Goal: Information Seeking & Learning: Learn about a topic

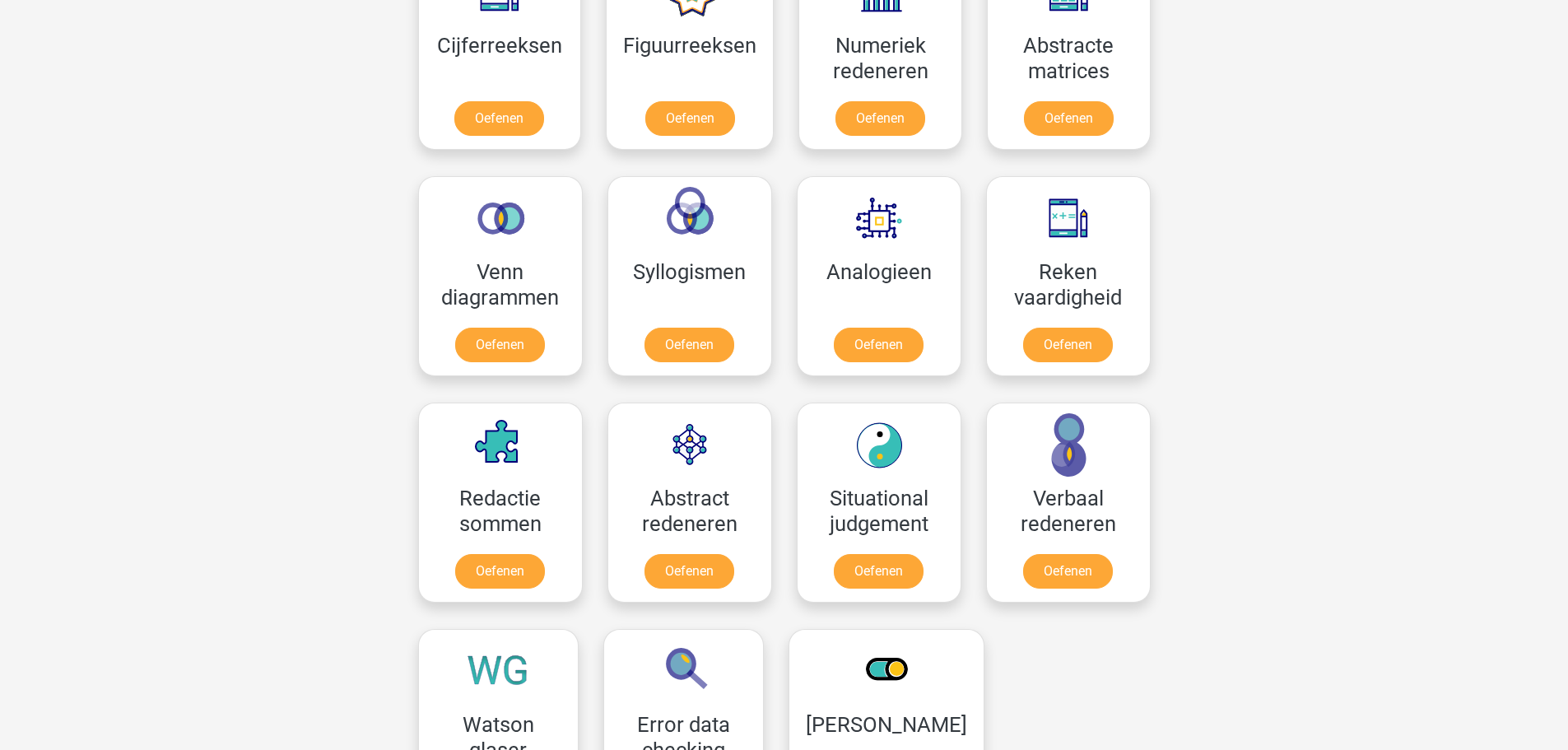
scroll to position [411, 0]
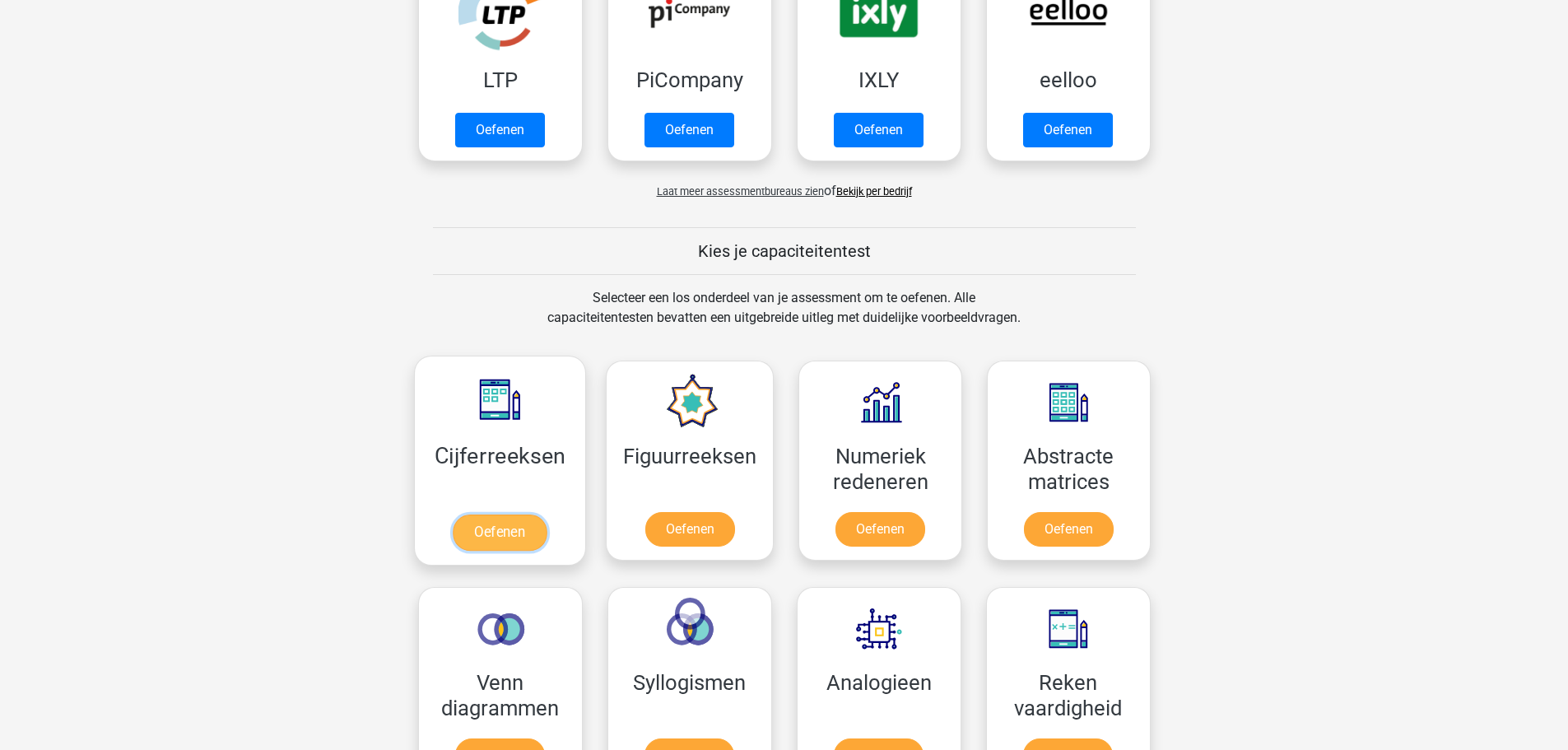
click at [525, 528] on link "Oefenen" at bounding box center [499, 531] width 94 height 36
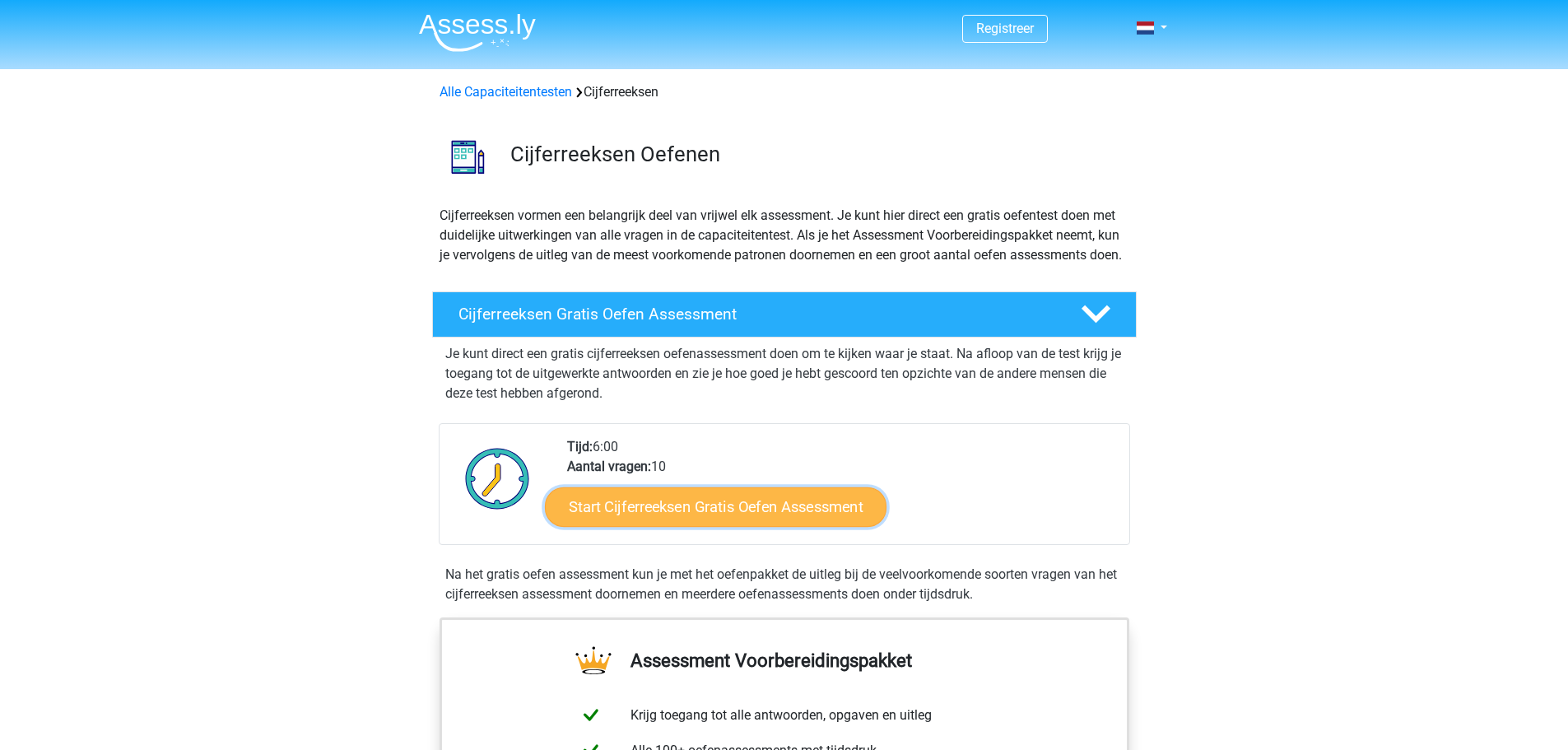
click at [665, 526] on link "Start Cijferreeksen Gratis Oefen Assessment" at bounding box center [716, 506] width 342 height 40
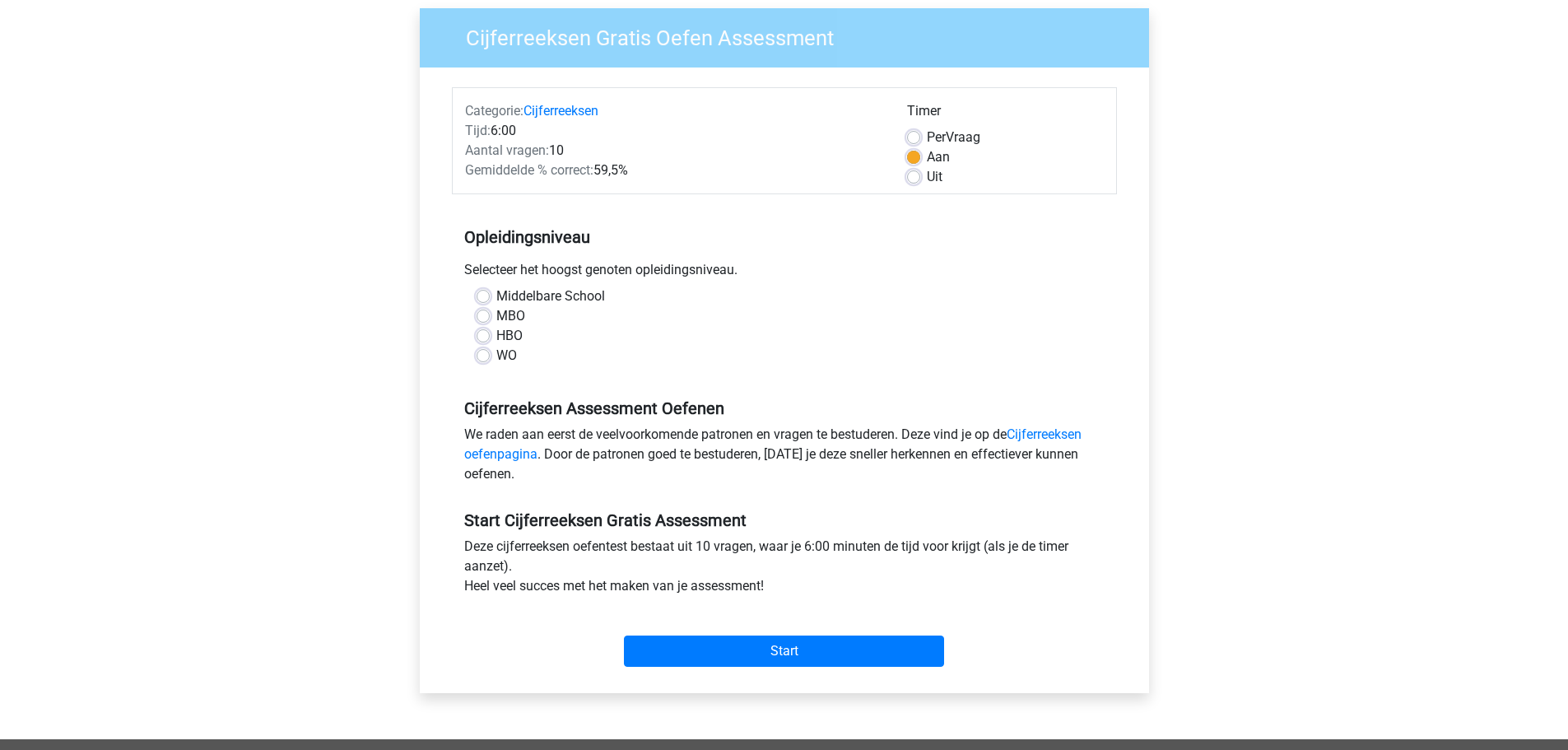
scroll to position [164, 0]
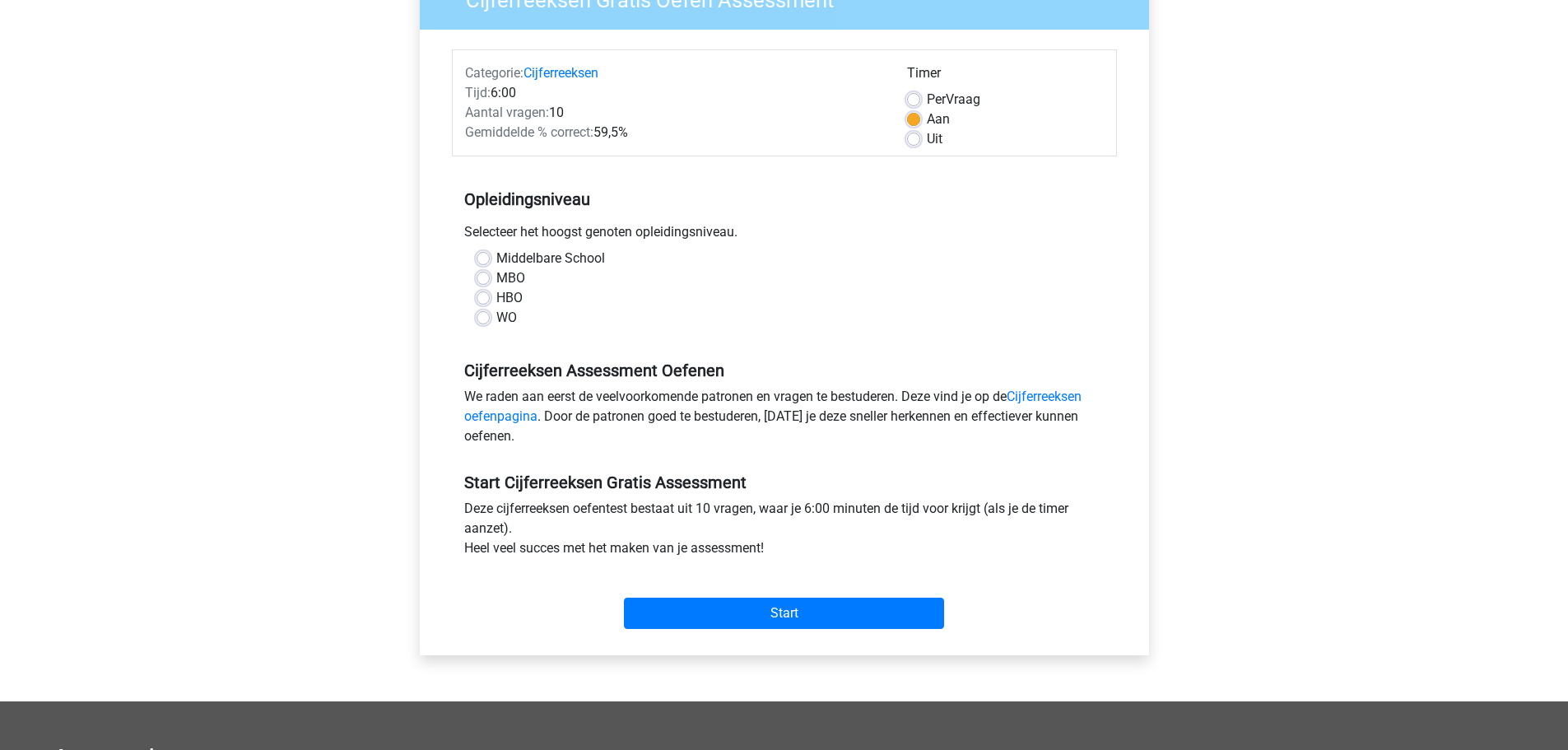
click at [496, 280] on label "MBO" at bounding box center [511, 278] width 29 height 19
click at [483, 280] on input "MBO" at bounding box center [483, 276] width 14 height 17
radio input "true"
click at [788, 612] on input "Start" at bounding box center [783, 613] width 320 height 31
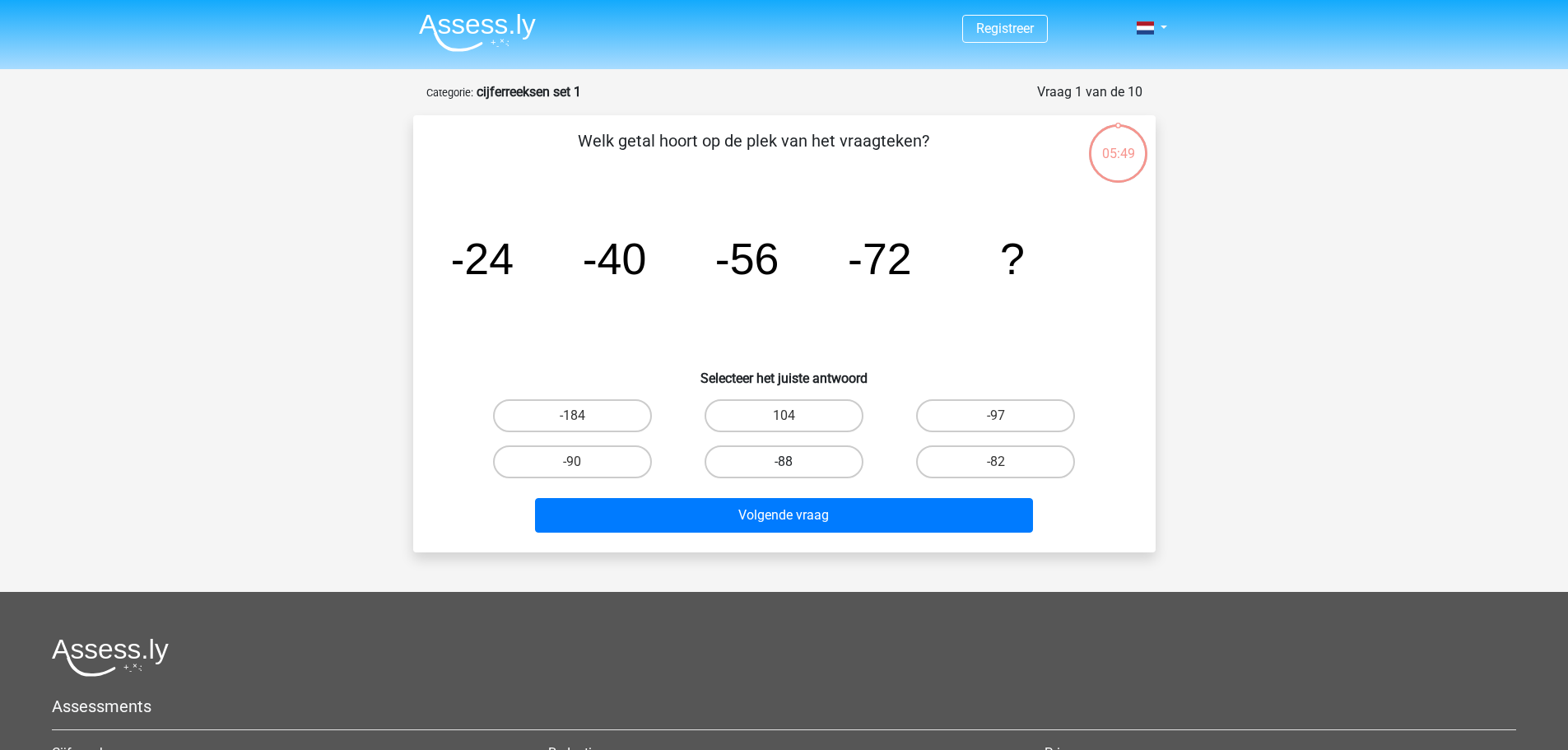
click at [782, 460] on label "-88" at bounding box center [783, 461] width 158 height 33
click at [783, 461] on input "-88" at bounding box center [788, 466] width 11 height 11
radio input "true"
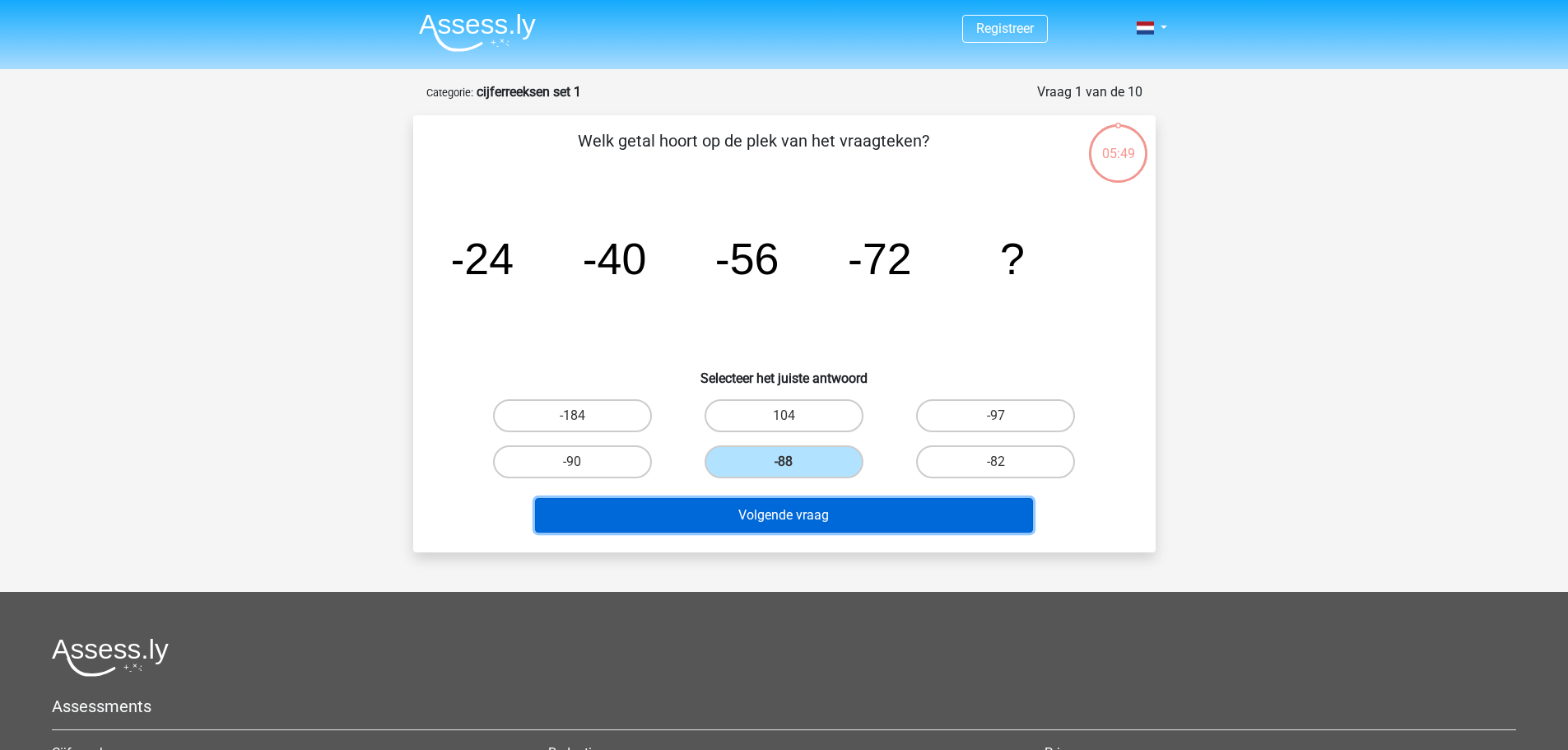
click at [859, 518] on button "Volgende vraag" at bounding box center [784, 515] width 497 height 35
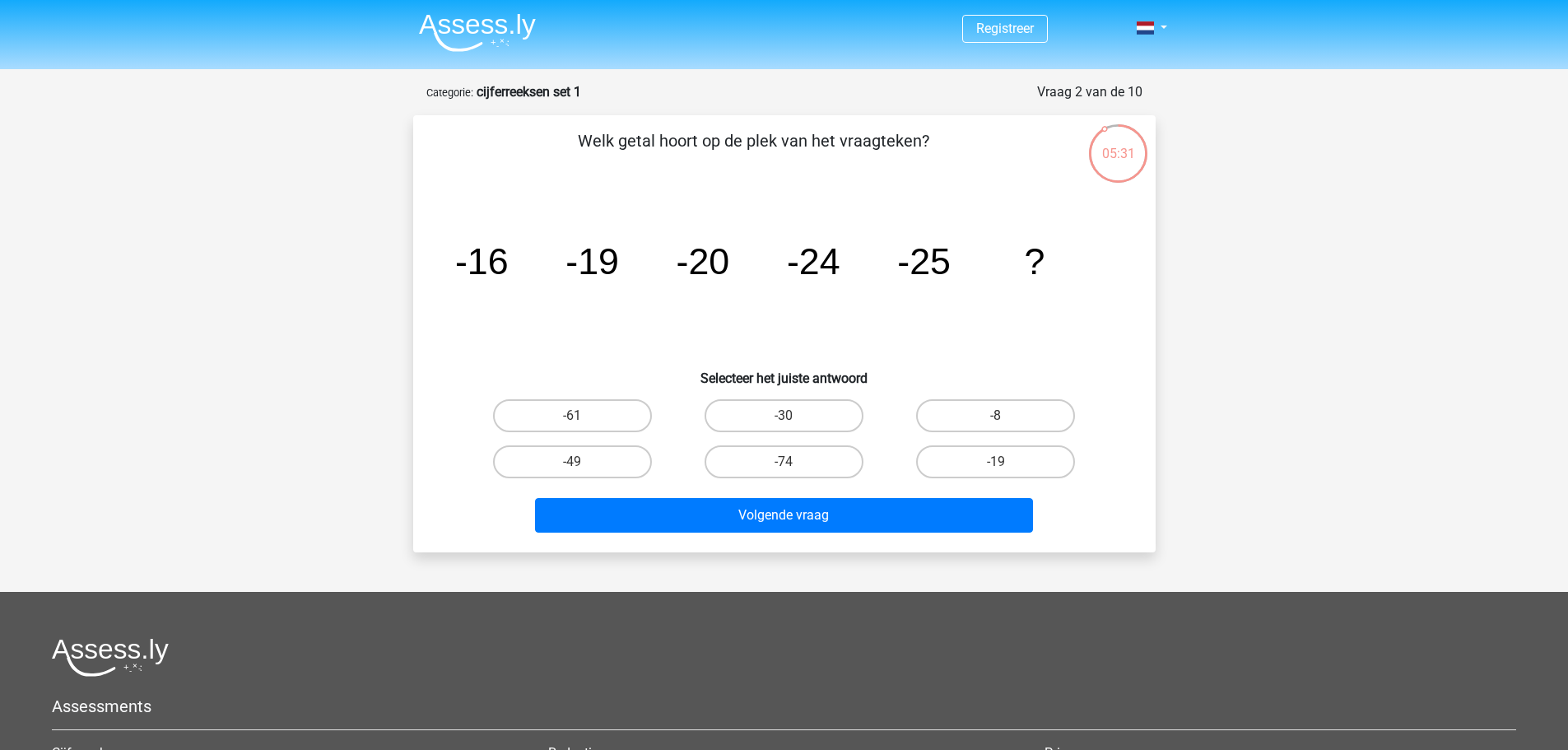
click at [522, 266] on icon "image/svg+xml -16 -19 -20 -24 -25 ?" at bounding box center [784, 274] width 664 height 166
click at [822, 423] on label "-30" at bounding box center [783, 416] width 158 height 33
click at [794, 423] on input "-30" at bounding box center [788, 421] width 11 height 11
radio input "true"
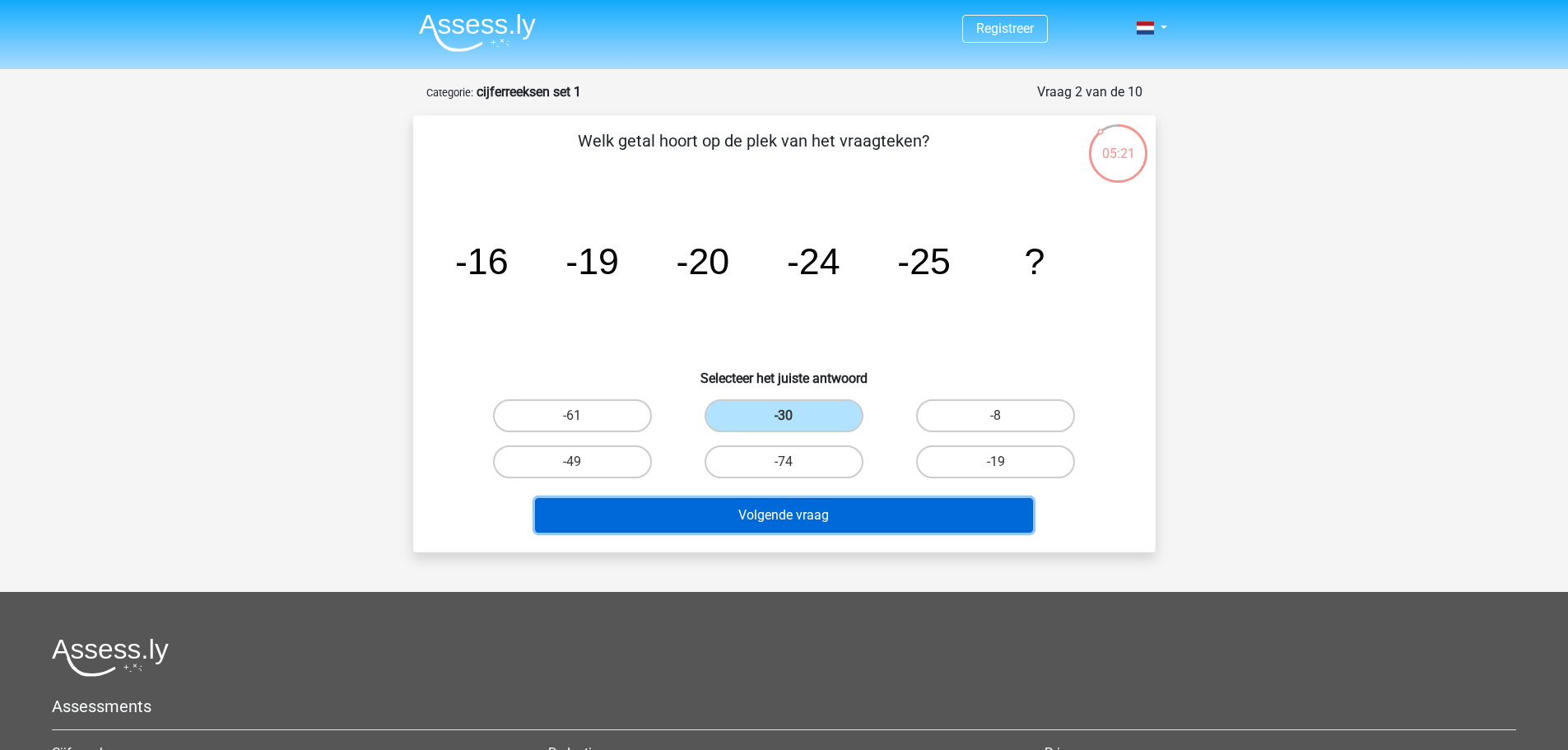
click at [832, 516] on button "Volgende vraag" at bounding box center [784, 515] width 497 height 35
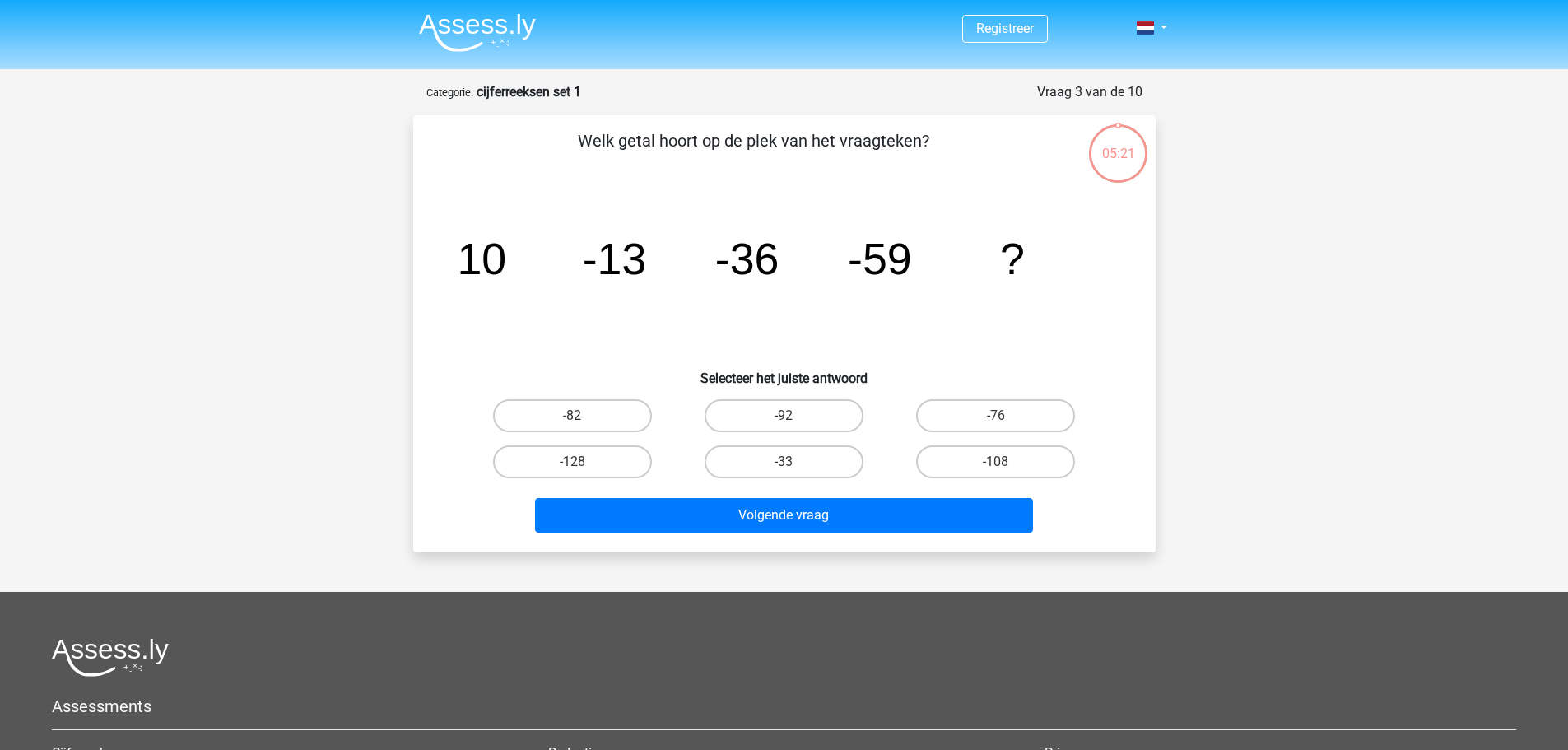
scroll to position [83, 0]
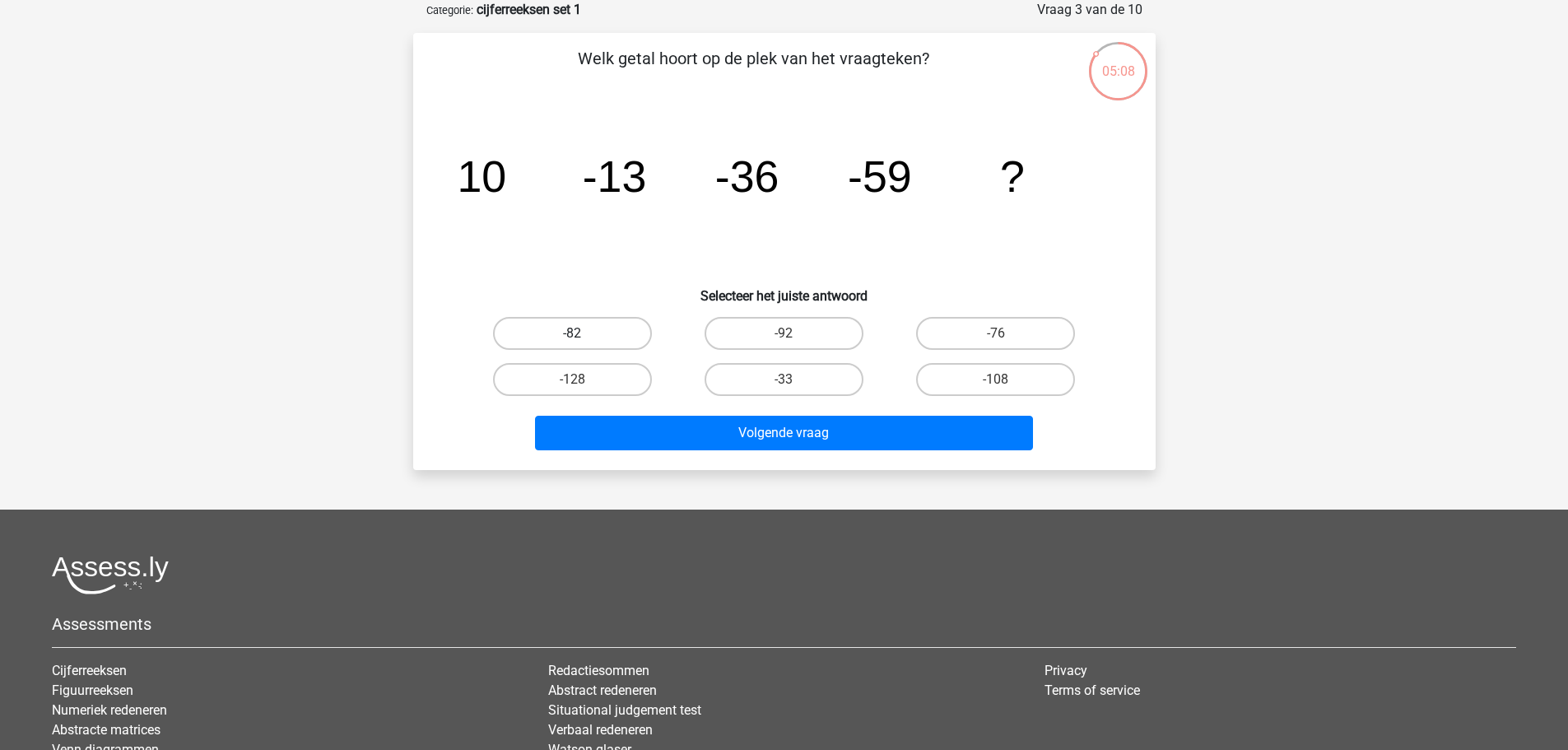
click at [576, 318] on label "-82" at bounding box center [571, 333] width 158 height 33
click at [576, 333] on input "-82" at bounding box center [577, 338] width 11 height 11
radio input "true"
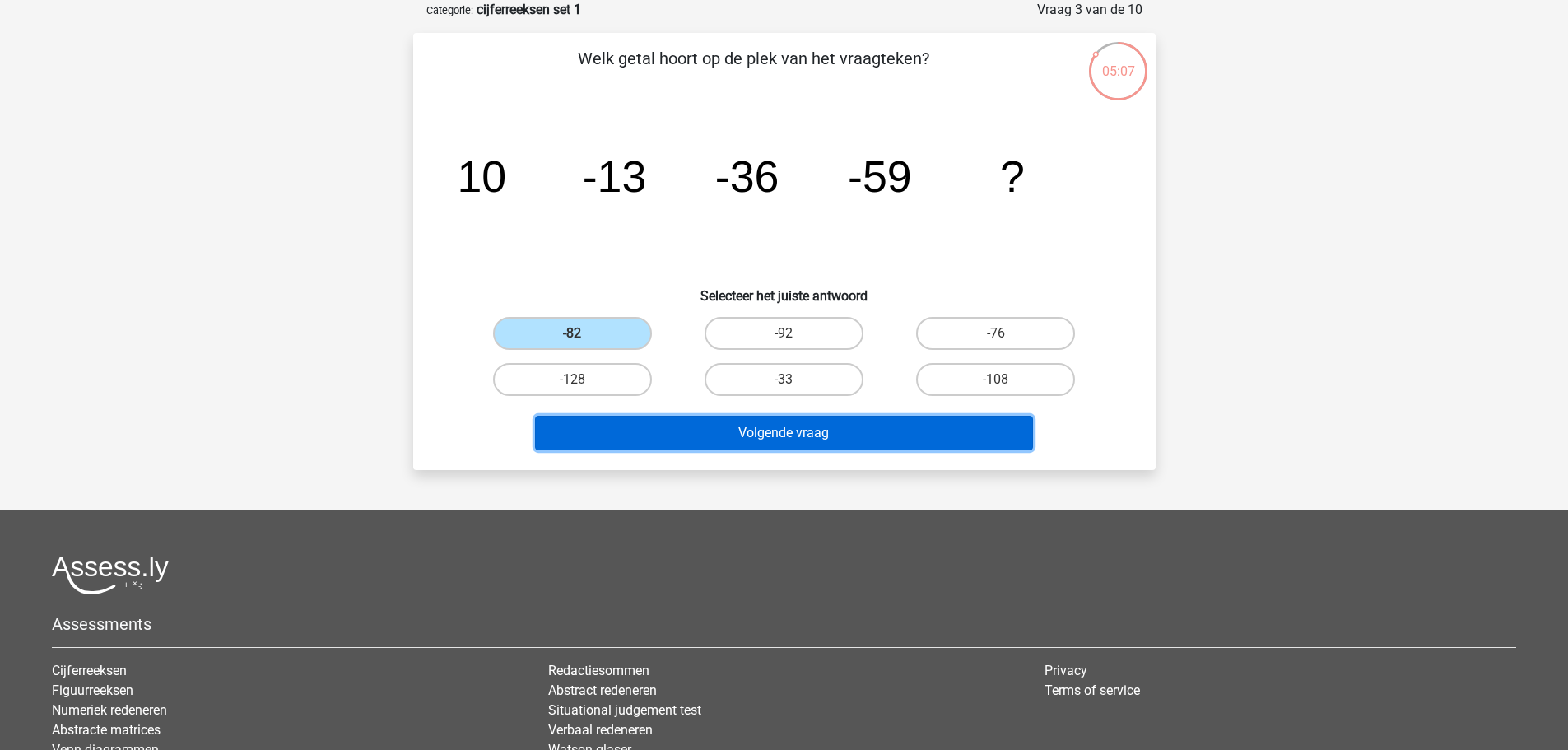
click at [743, 440] on button "Volgende vraag" at bounding box center [784, 433] width 497 height 35
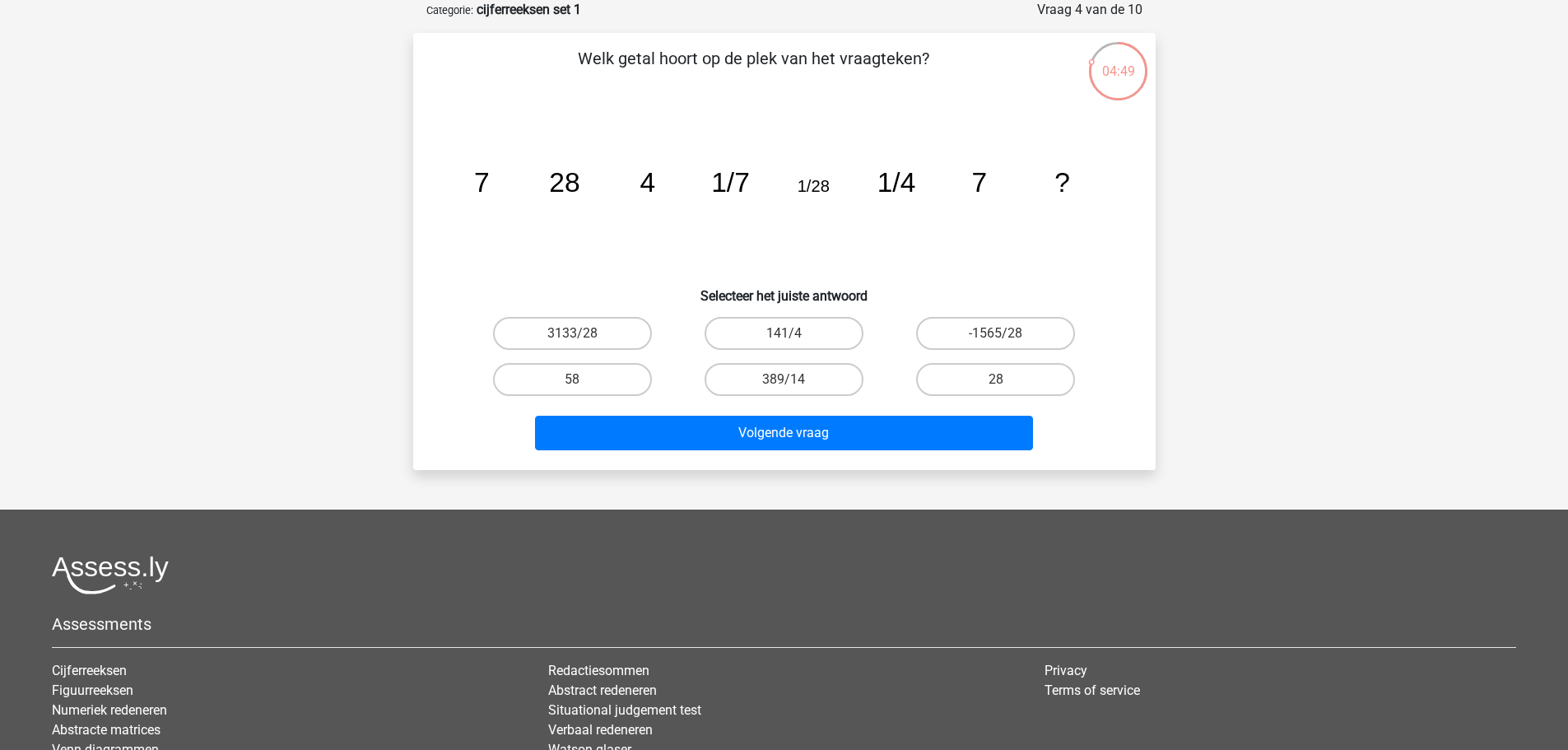
scroll to position [0, 0]
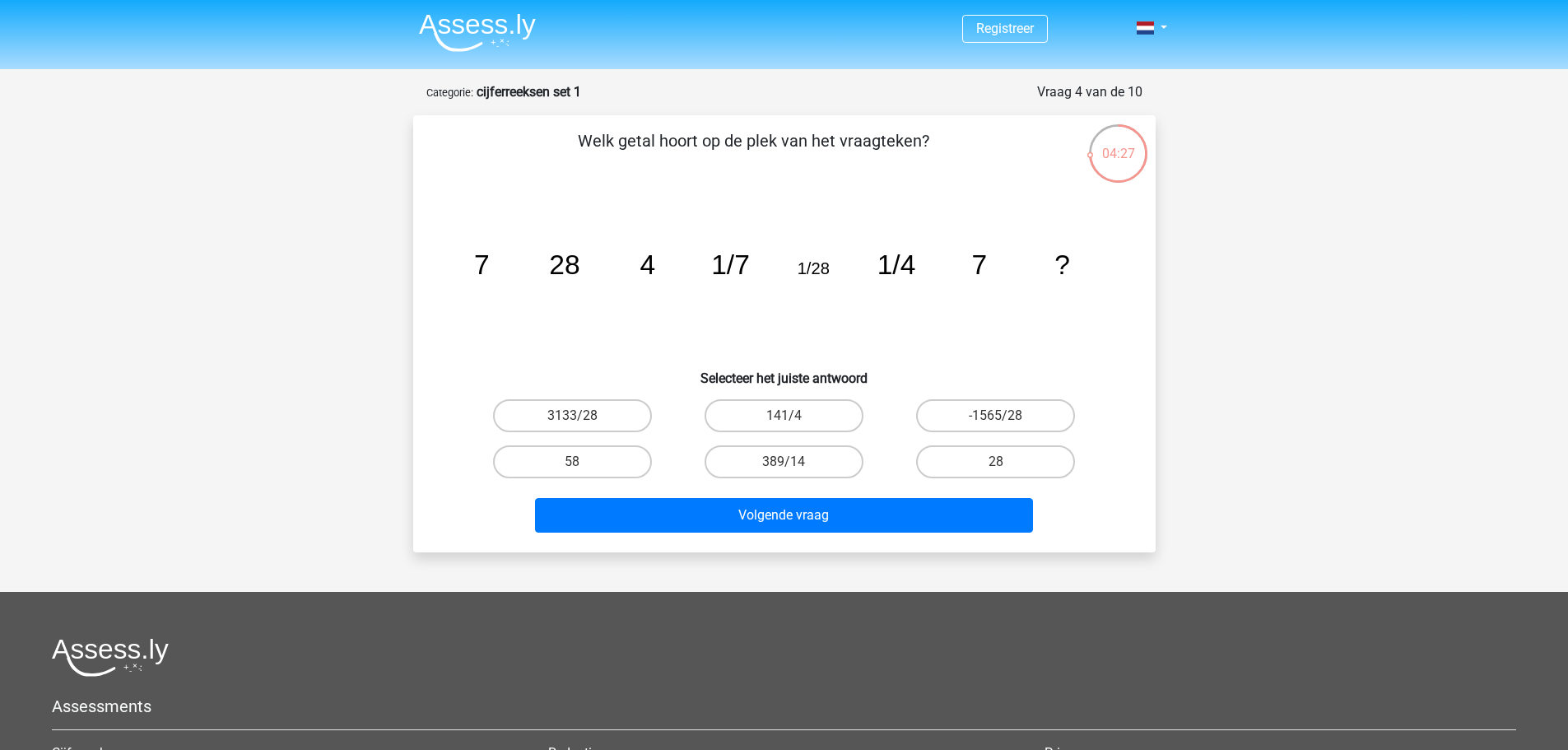
click at [1005, 466] on input "28" at bounding box center [1001, 466] width 11 height 11
radio input "true"
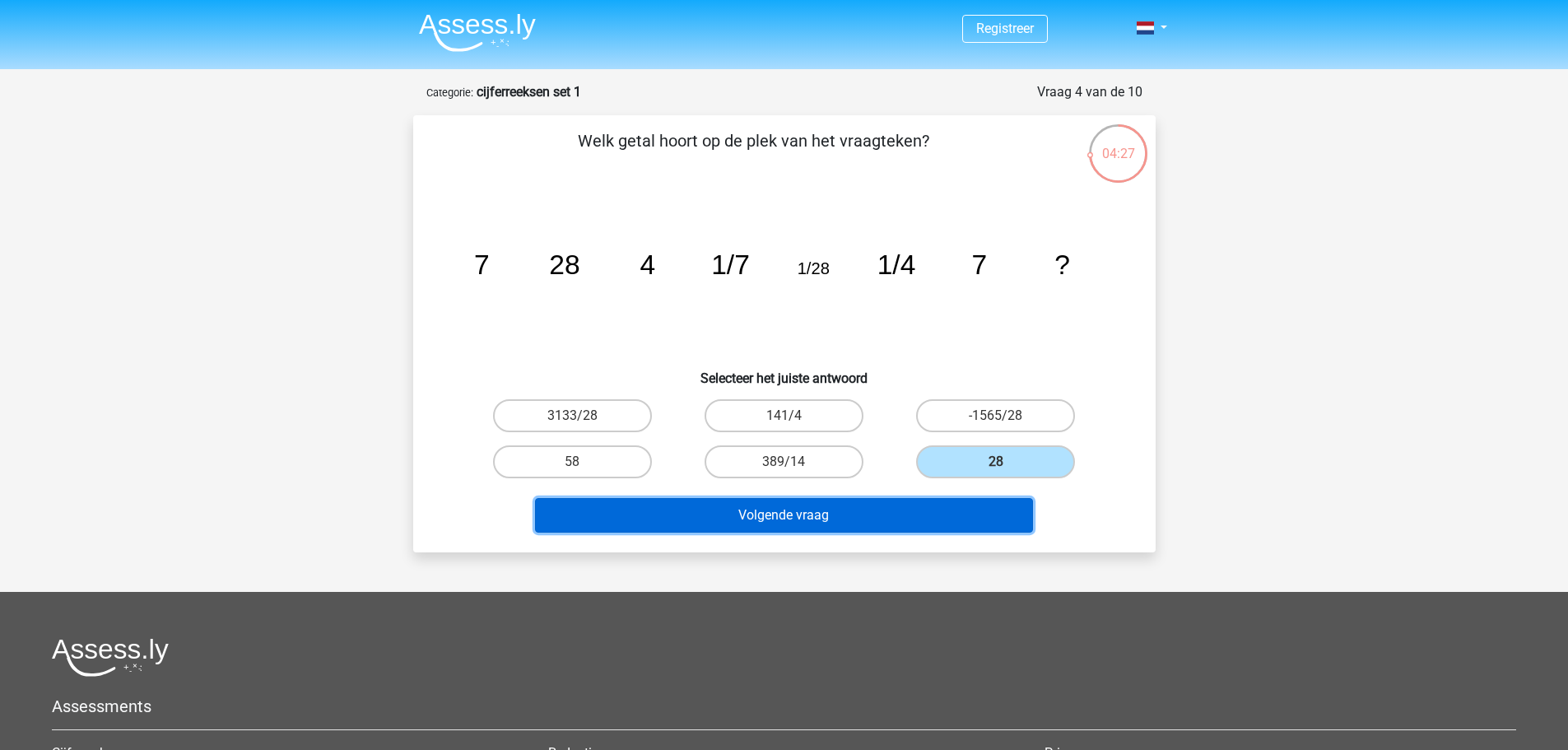
click at [963, 512] on button "Volgende vraag" at bounding box center [784, 515] width 497 height 35
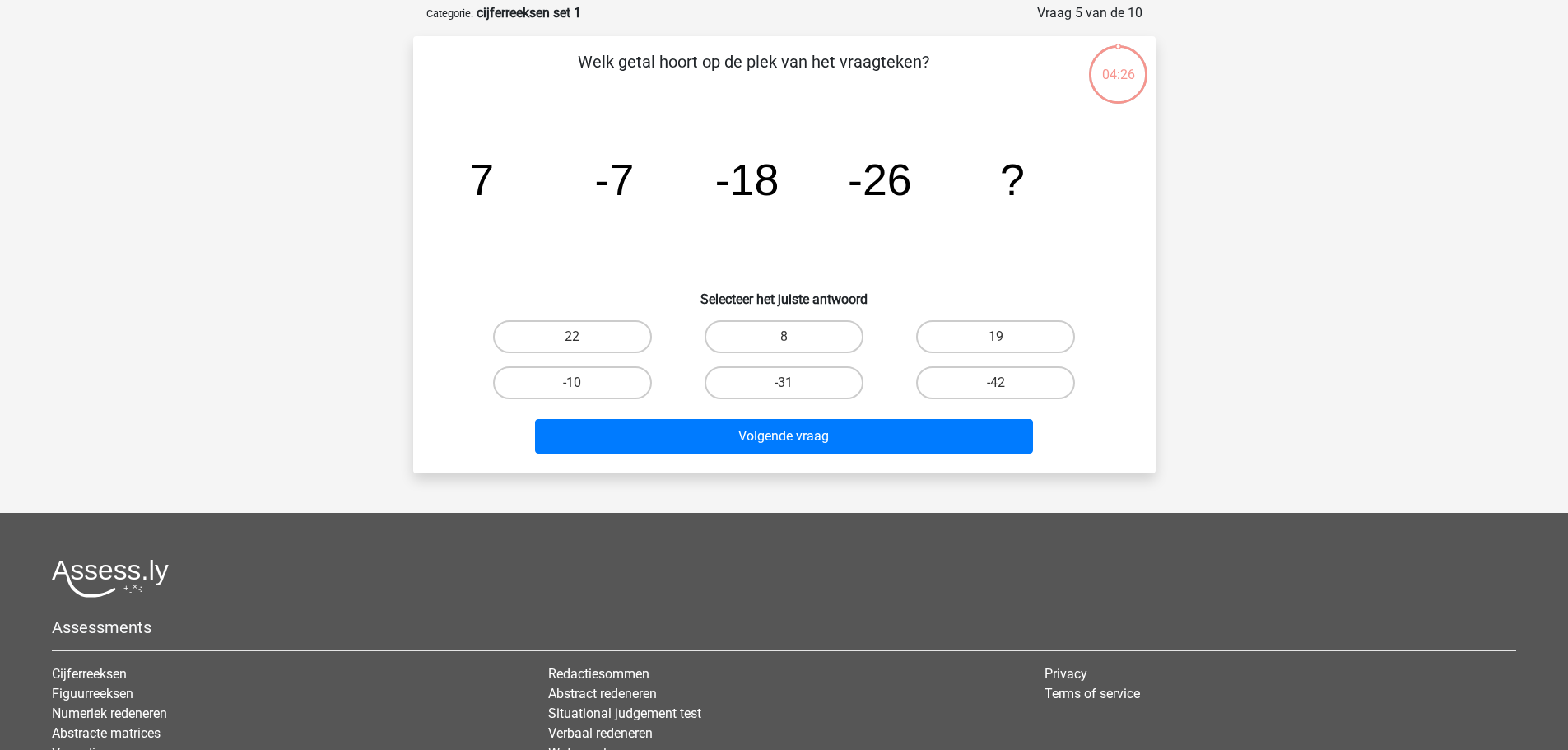
scroll to position [83, 0]
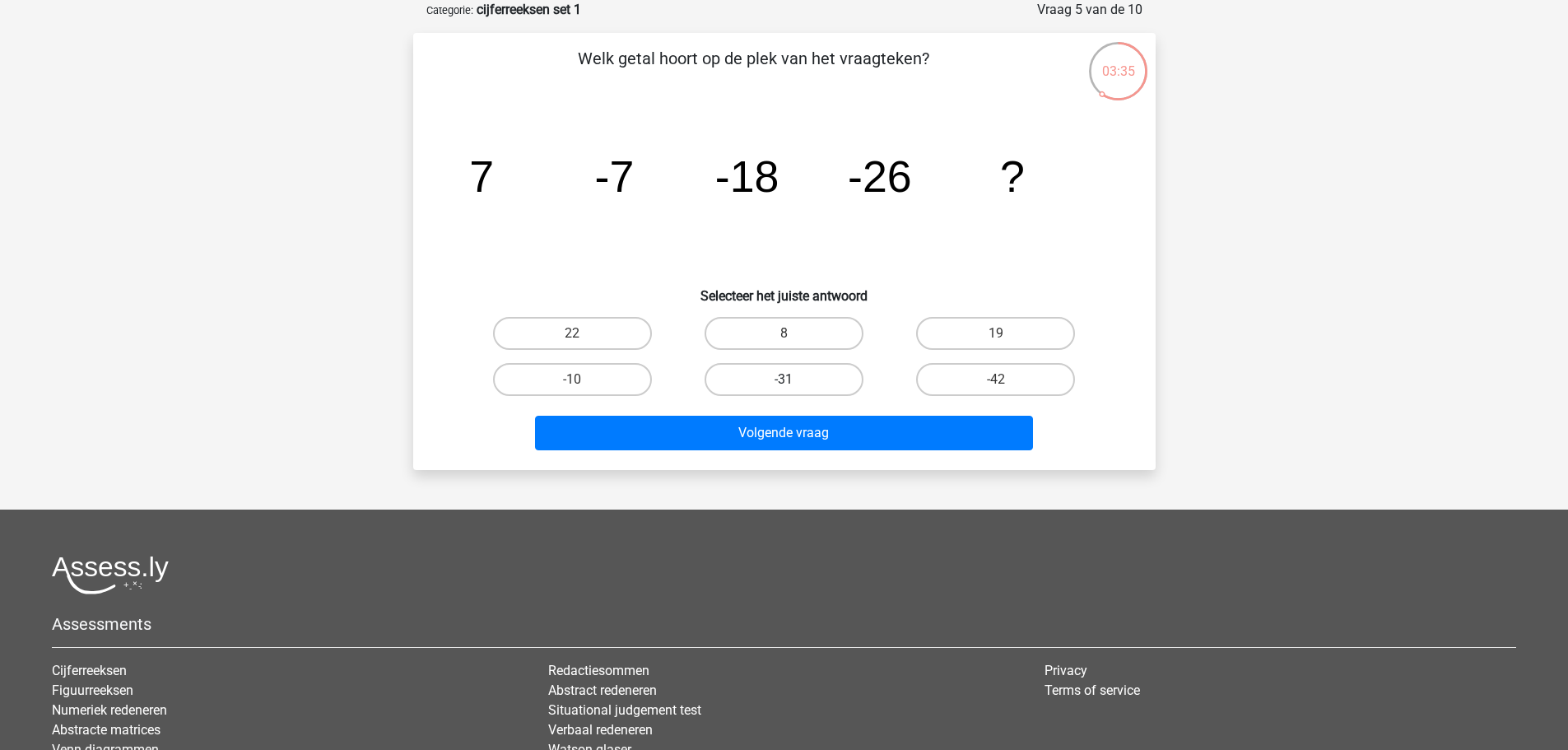
click at [792, 375] on label "-31" at bounding box center [783, 380] width 158 height 33
click at [792, 379] on input "-31" at bounding box center [788, 384] width 11 height 11
radio input "true"
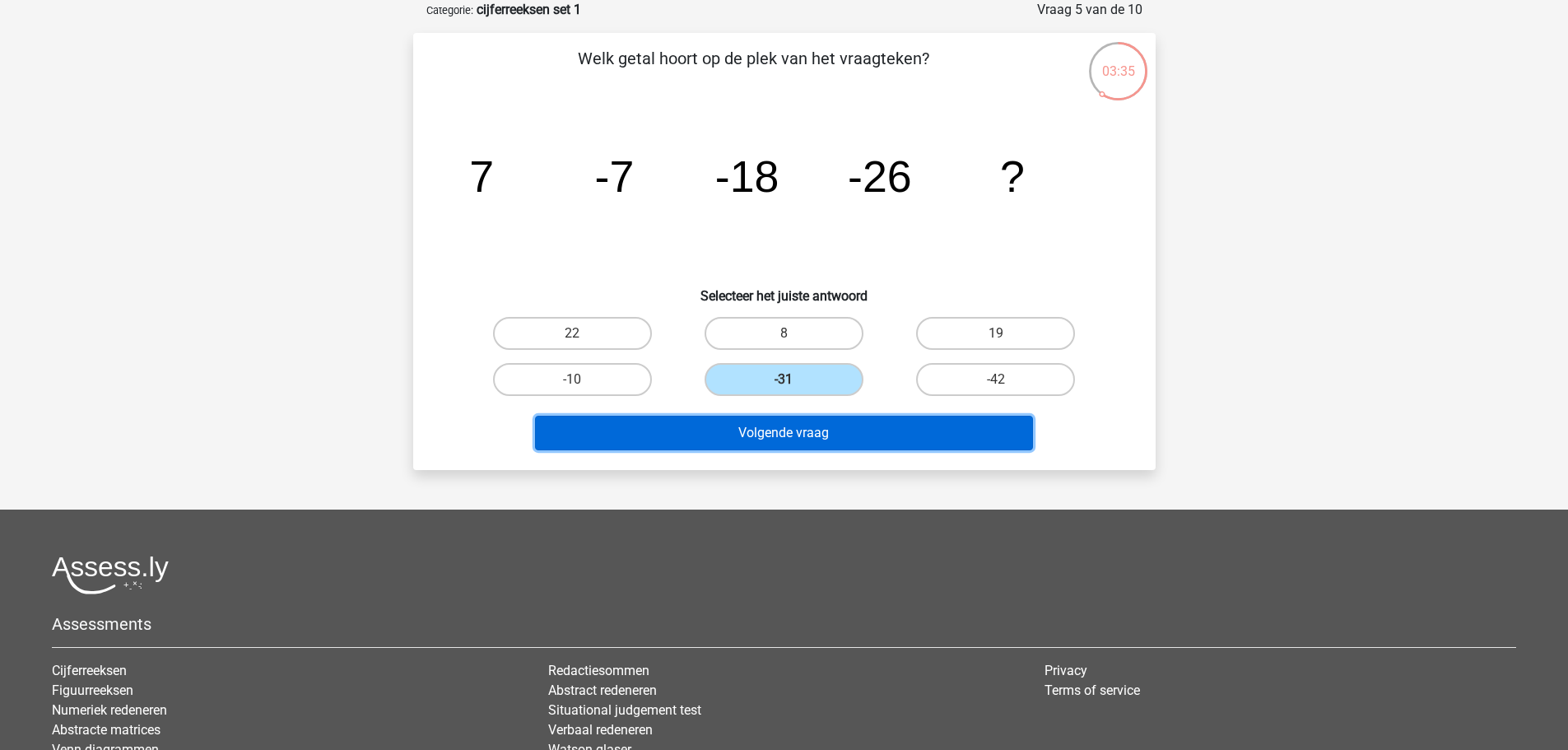
click at [797, 427] on button "Volgende vraag" at bounding box center [784, 433] width 497 height 35
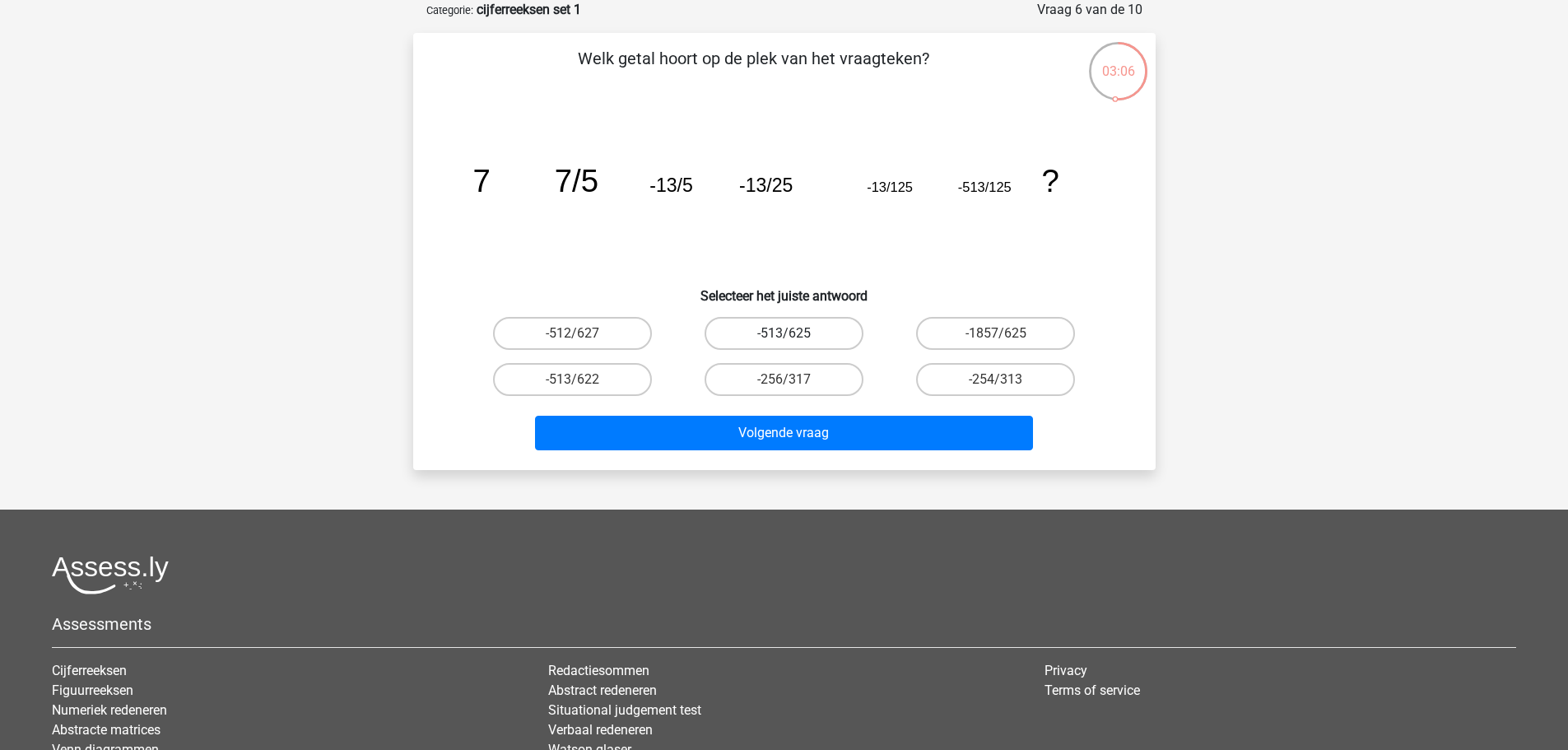
click at [780, 334] on label "-513/625" at bounding box center [783, 333] width 158 height 33
click at [783, 334] on input "-513/625" at bounding box center [788, 338] width 11 height 11
radio input "true"
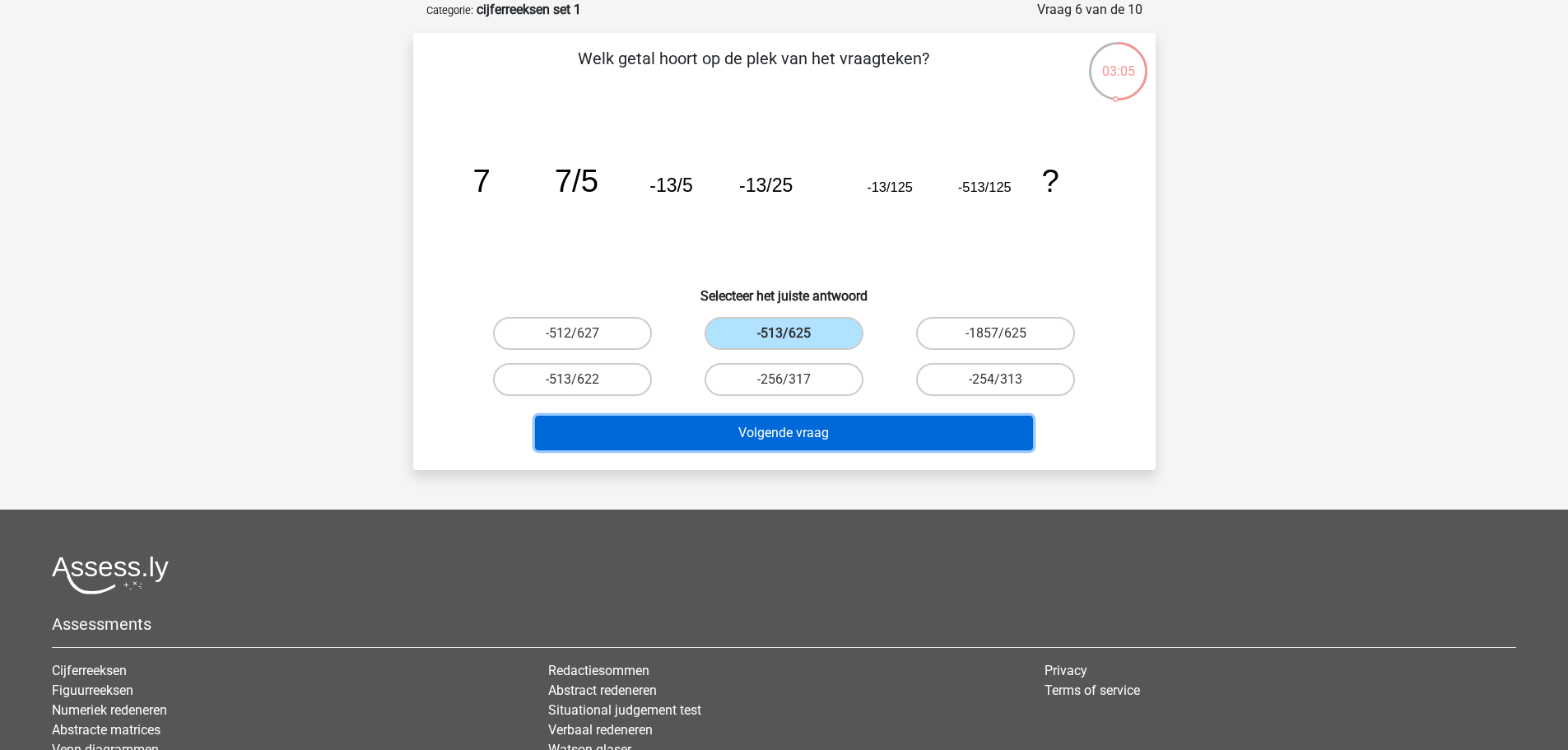
click at [824, 449] on button "Volgende vraag" at bounding box center [784, 433] width 497 height 35
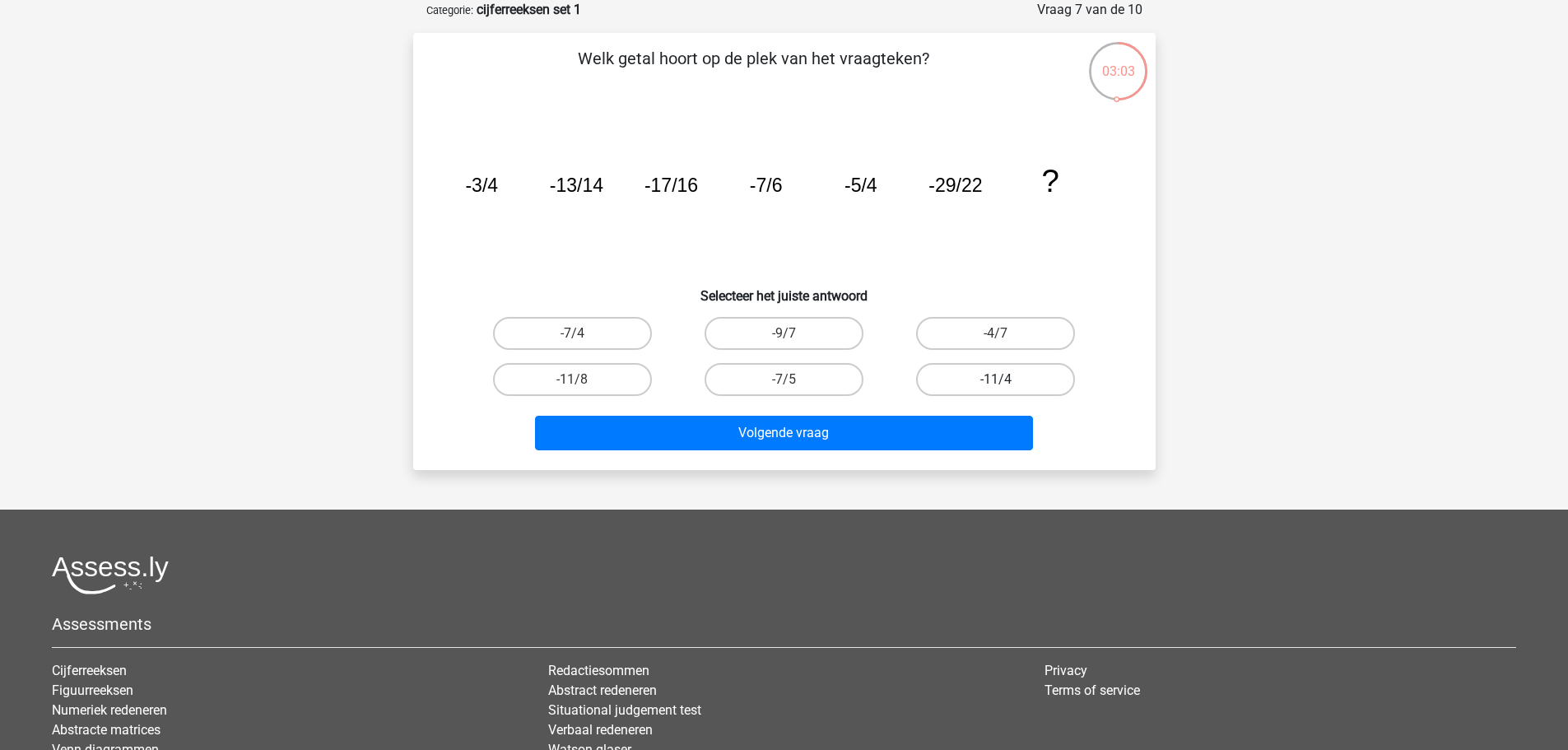
click at [931, 390] on label "-11/4" at bounding box center [995, 380] width 158 height 33
click at [996, 390] on input "-11/4" at bounding box center [1001, 384] width 11 height 11
radio input "true"
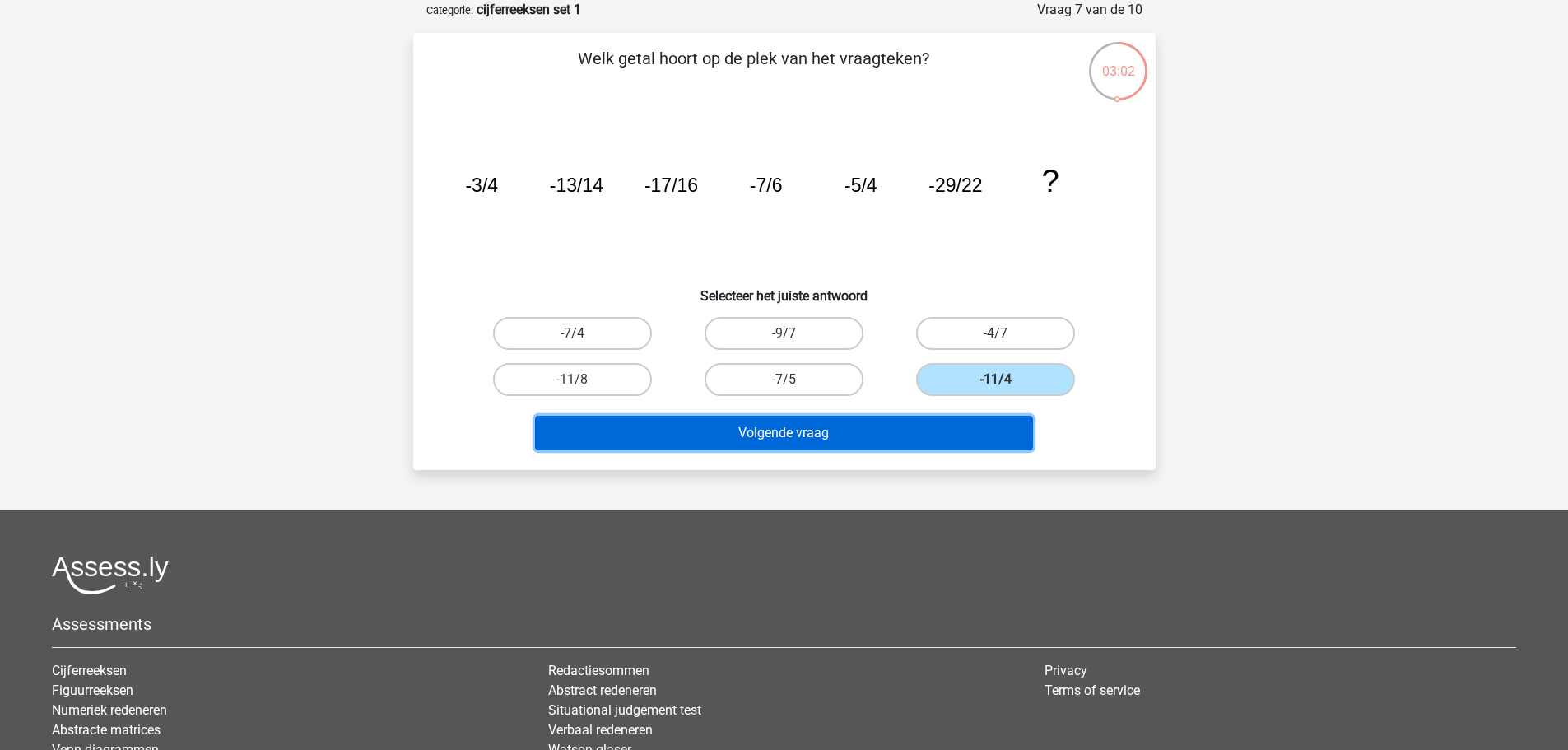
click at [917, 427] on button "Volgende vraag" at bounding box center [784, 433] width 497 height 35
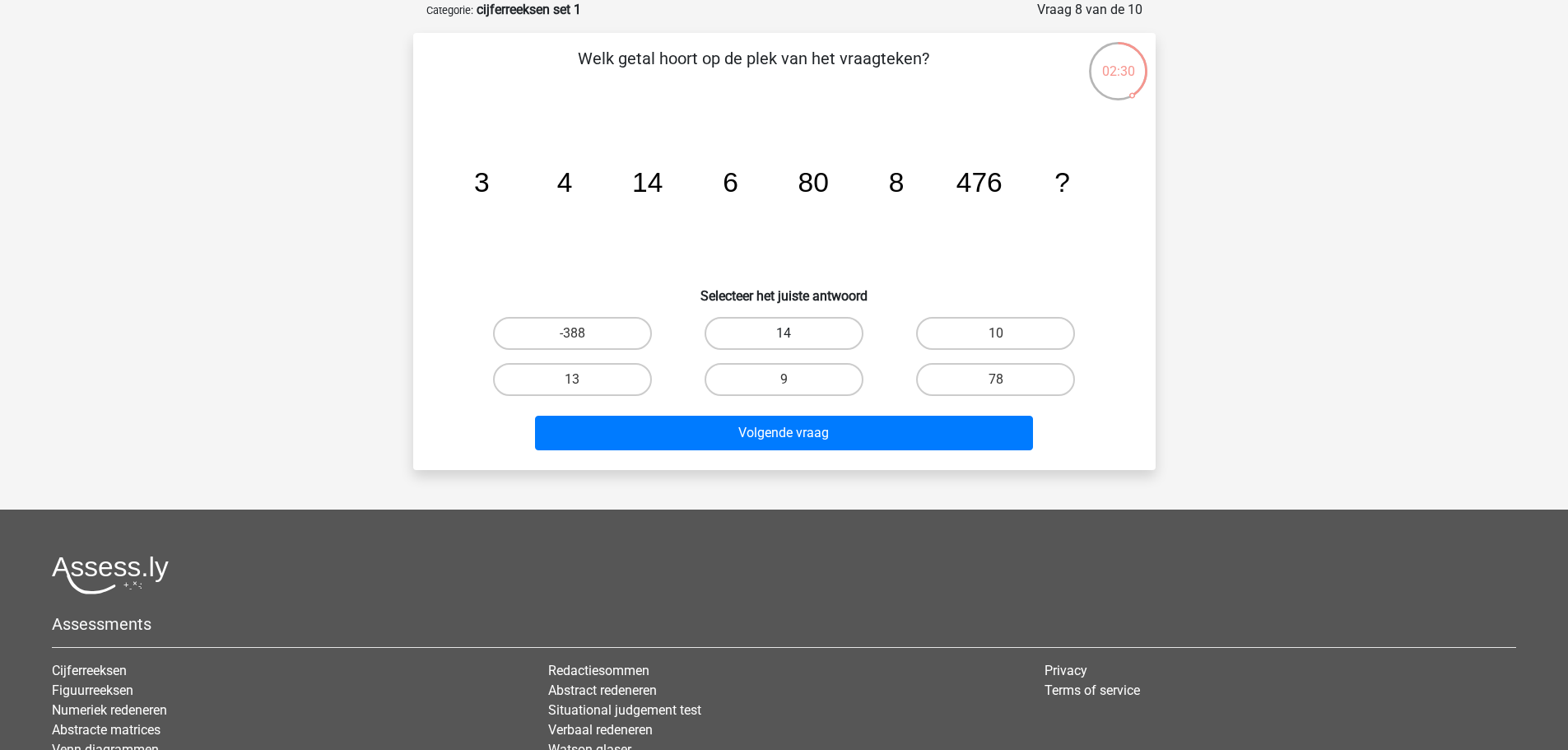
click at [785, 322] on label "14" at bounding box center [783, 333] width 158 height 33
click at [785, 333] on input "14" at bounding box center [788, 338] width 11 height 11
radio input "true"
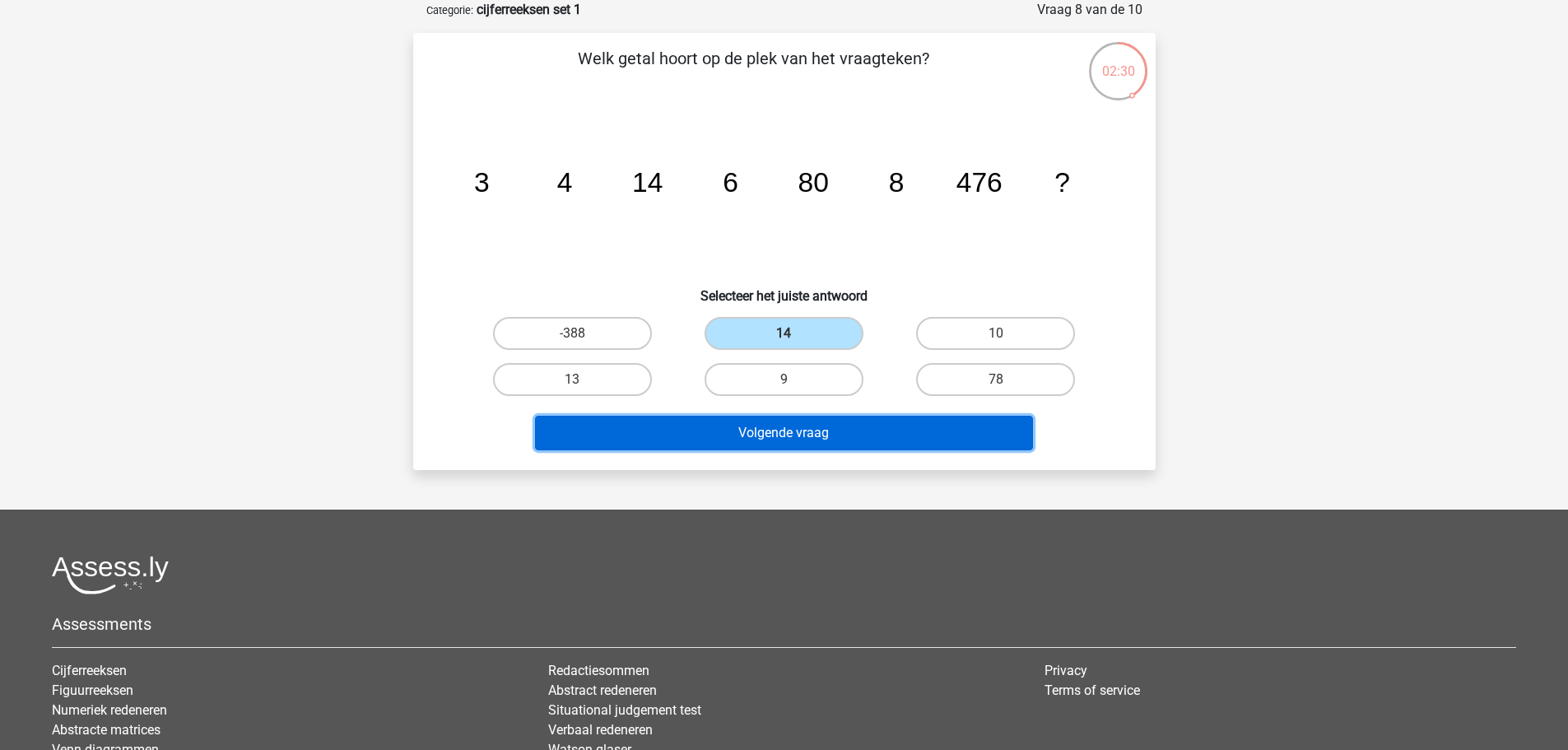
click at [788, 423] on button "Volgende vraag" at bounding box center [784, 433] width 497 height 35
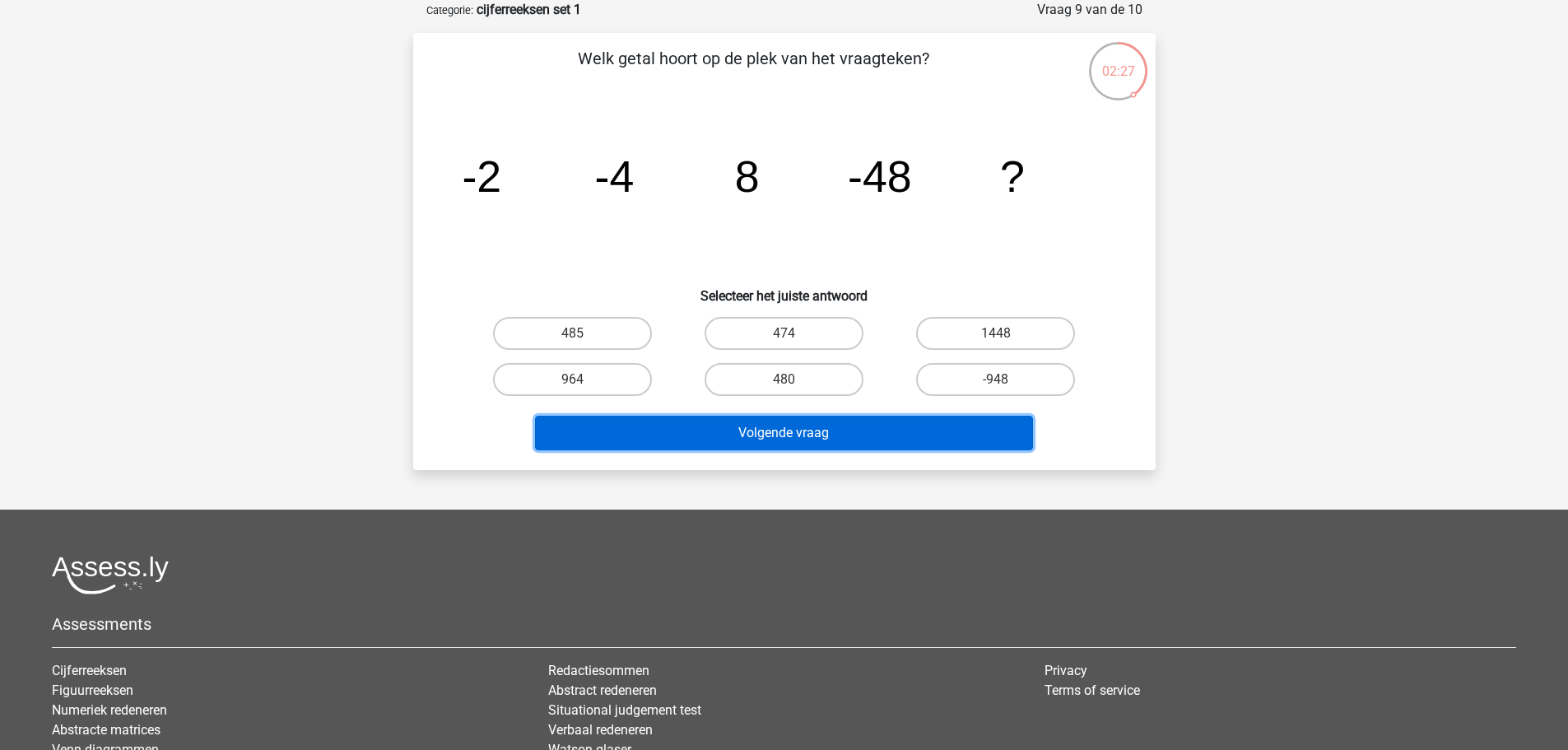
click at [788, 423] on button "Volgende vraag" at bounding box center [784, 433] width 497 height 35
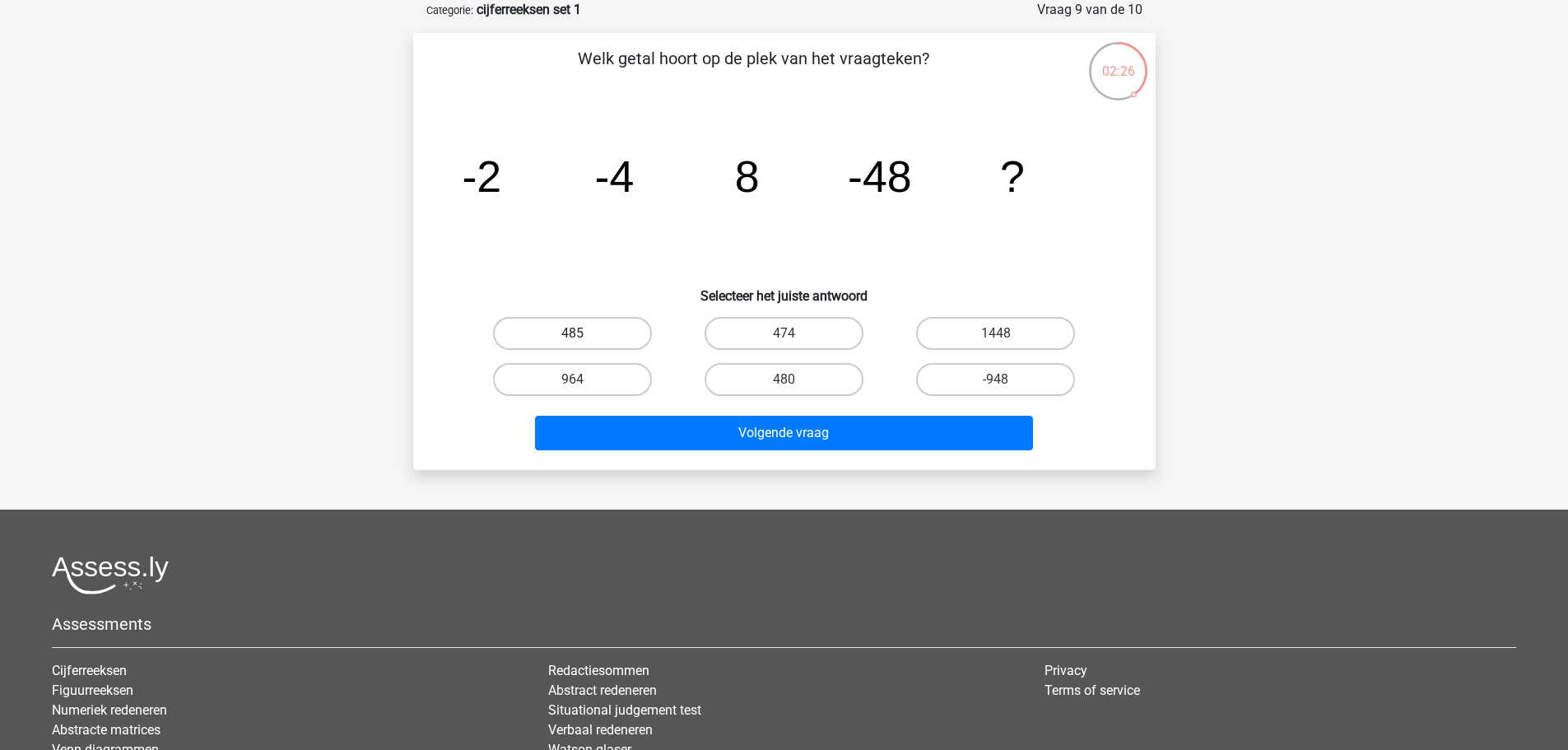
click at [598, 336] on label "485" at bounding box center [571, 333] width 158 height 33
click at [583, 336] on input "485" at bounding box center [577, 338] width 11 height 11
radio input "true"
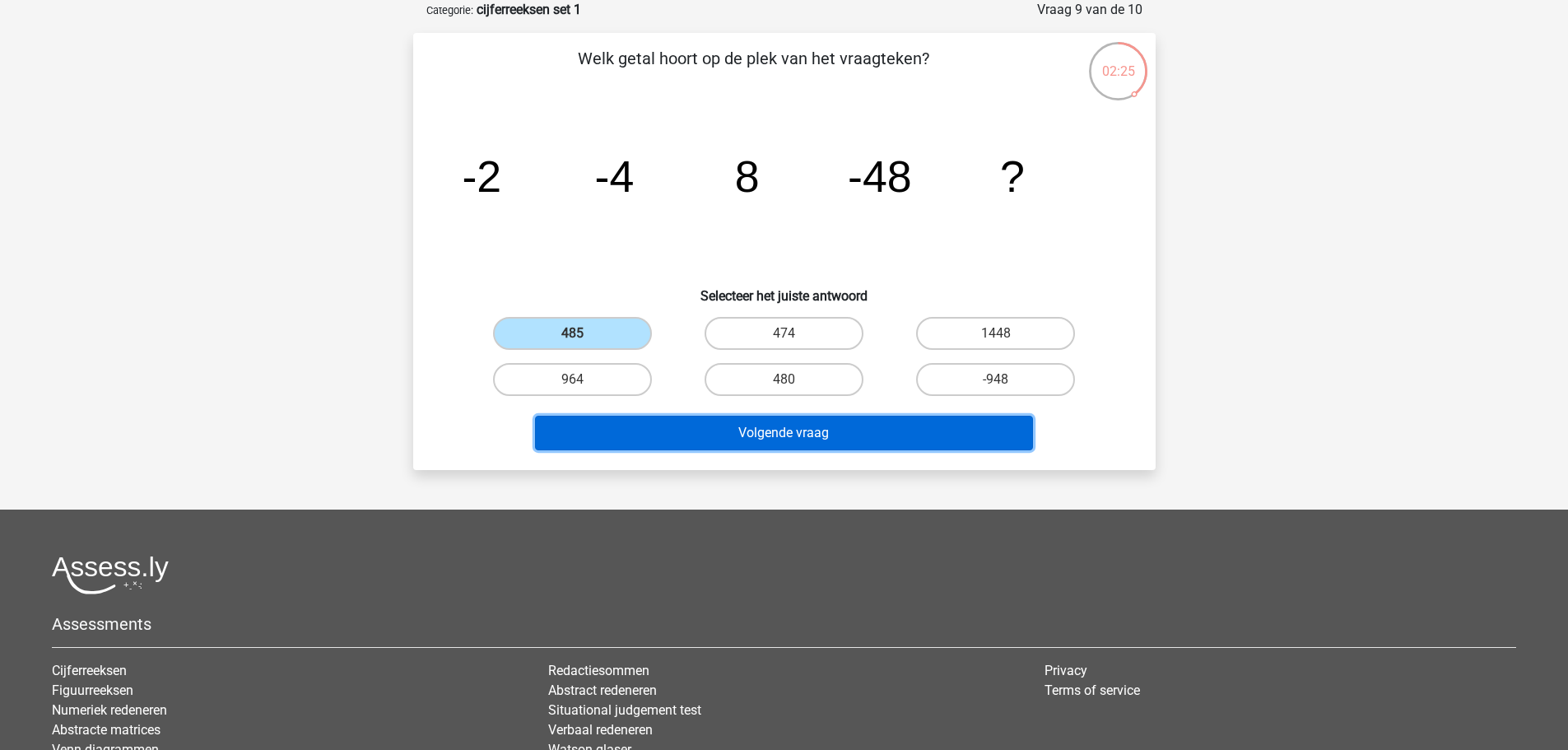
click at [696, 422] on button "Volgende vraag" at bounding box center [784, 433] width 497 height 35
click at [706, 431] on button "Volgende vraag" at bounding box center [784, 433] width 497 height 35
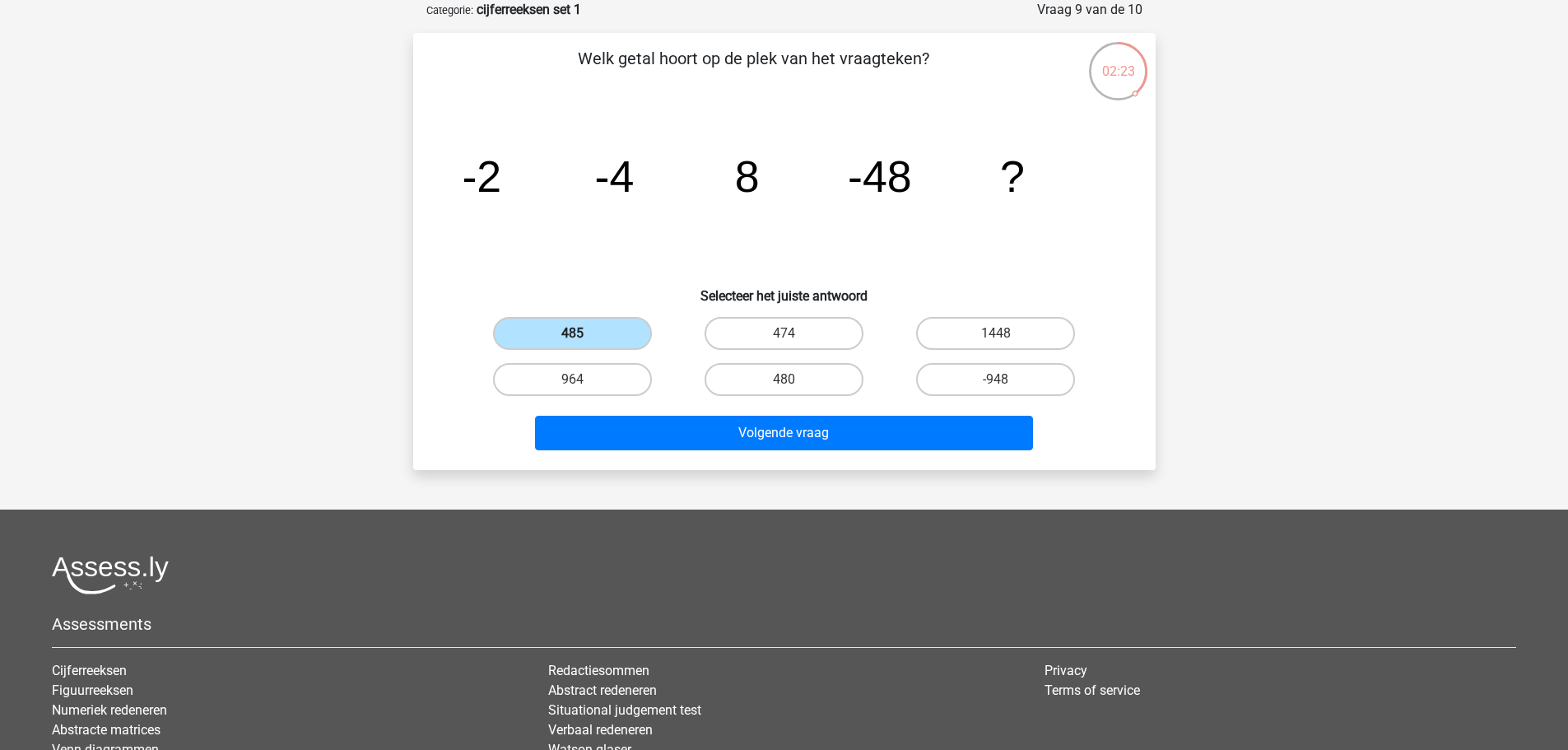
click at [595, 338] on label "485" at bounding box center [571, 333] width 158 height 33
click at [583, 338] on input "485" at bounding box center [577, 338] width 11 height 11
click at [591, 337] on label "485" at bounding box center [571, 333] width 158 height 33
click at [583, 337] on input "485" at bounding box center [577, 338] width 11 height 11
click at [549, 330] on label "485" at bounding box center [571, 333] width 158 height 33
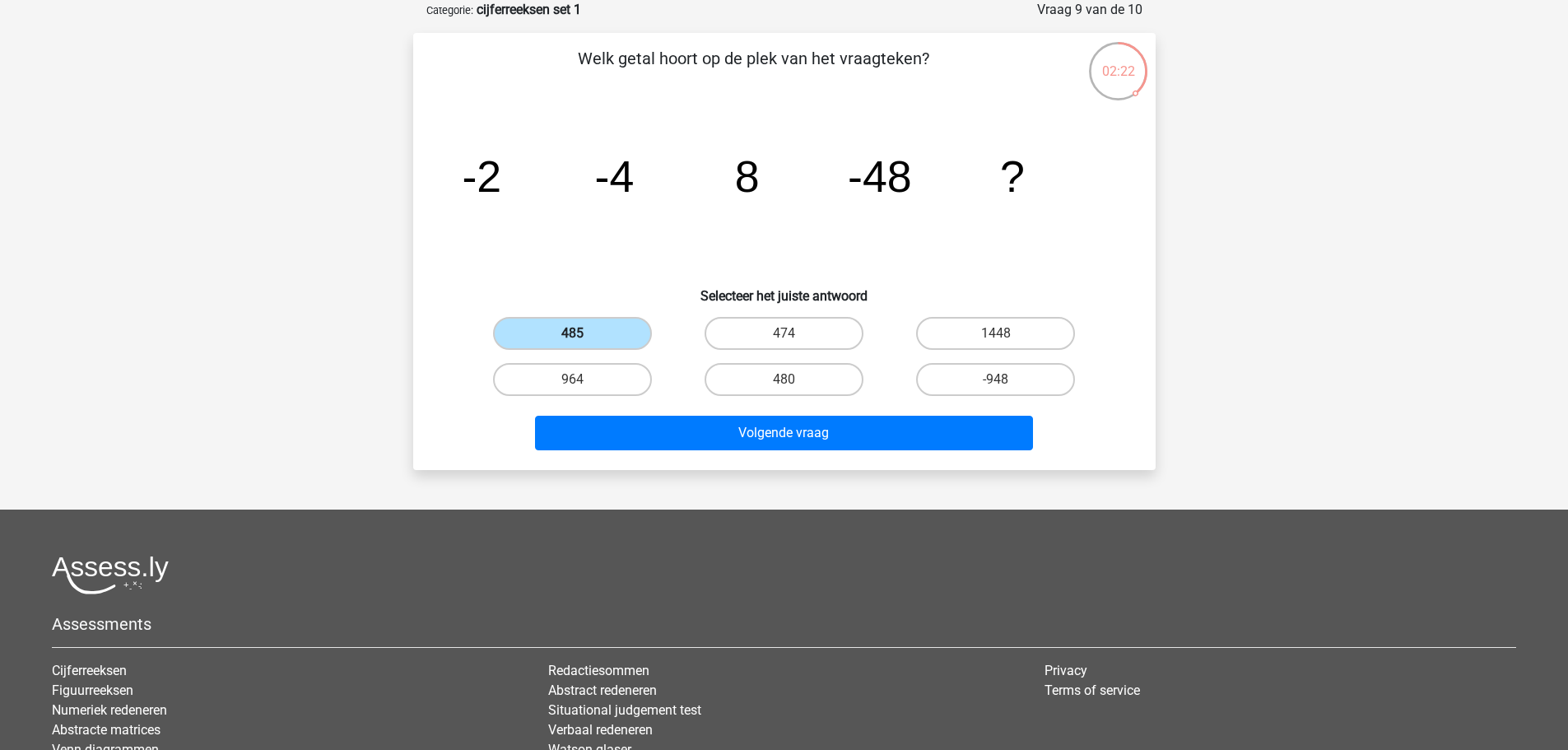
click at [572, 333] on input "485" at bounding box center [577, 338] width 11 height 11
click at [562, 375] on label "964" at bounding box center [571, 380] width 158 height 33
click at [572, 379] on input "964" at bounding box center [577, 384] width 11 height 11
radio input "true"
click at [576, 340] on input "485" at bounding box center [577, 338] width 11 height 11
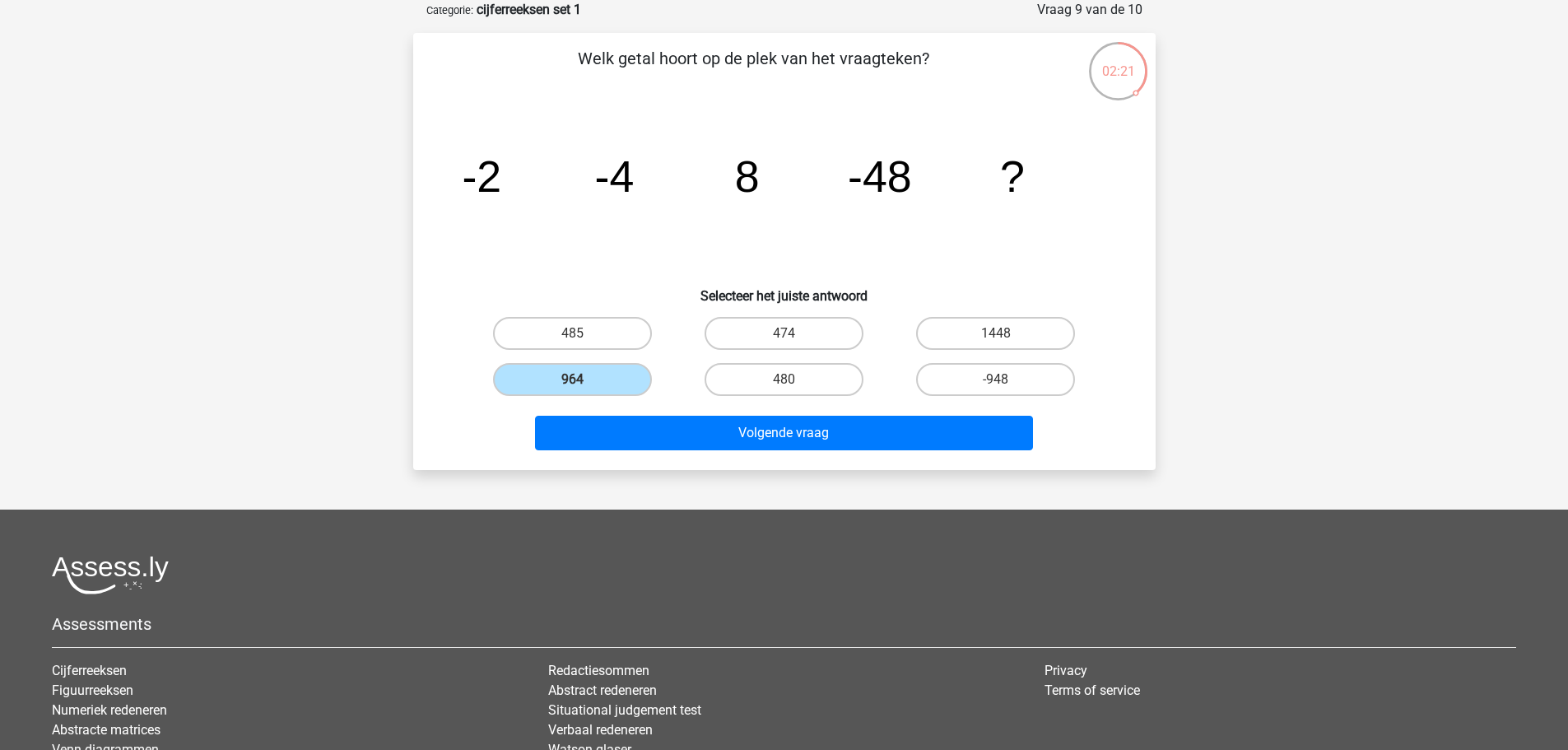
radio input "true"
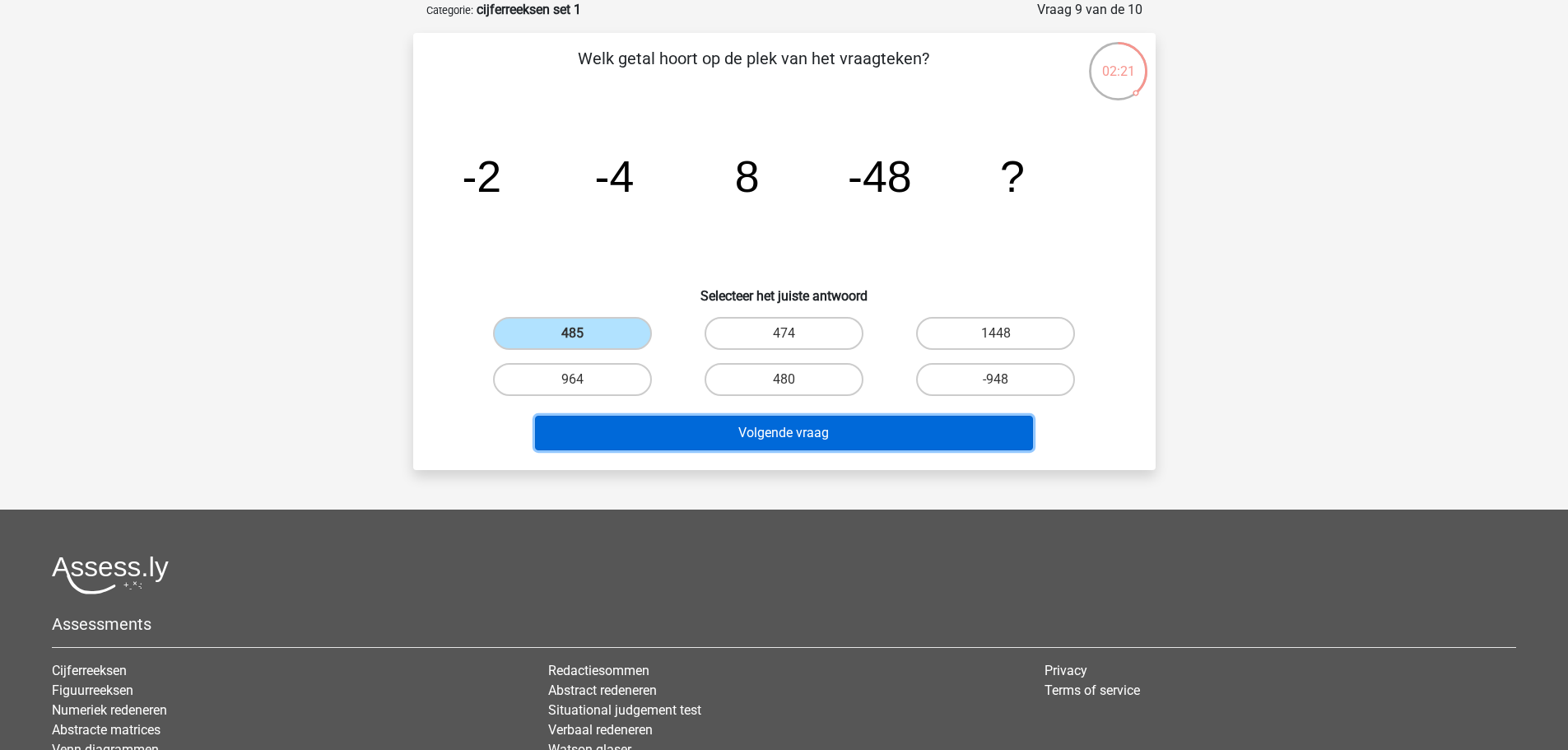
click at [653, 420] on button "Volgende vraag" at bounding box center [784, 433] width 497 height 35
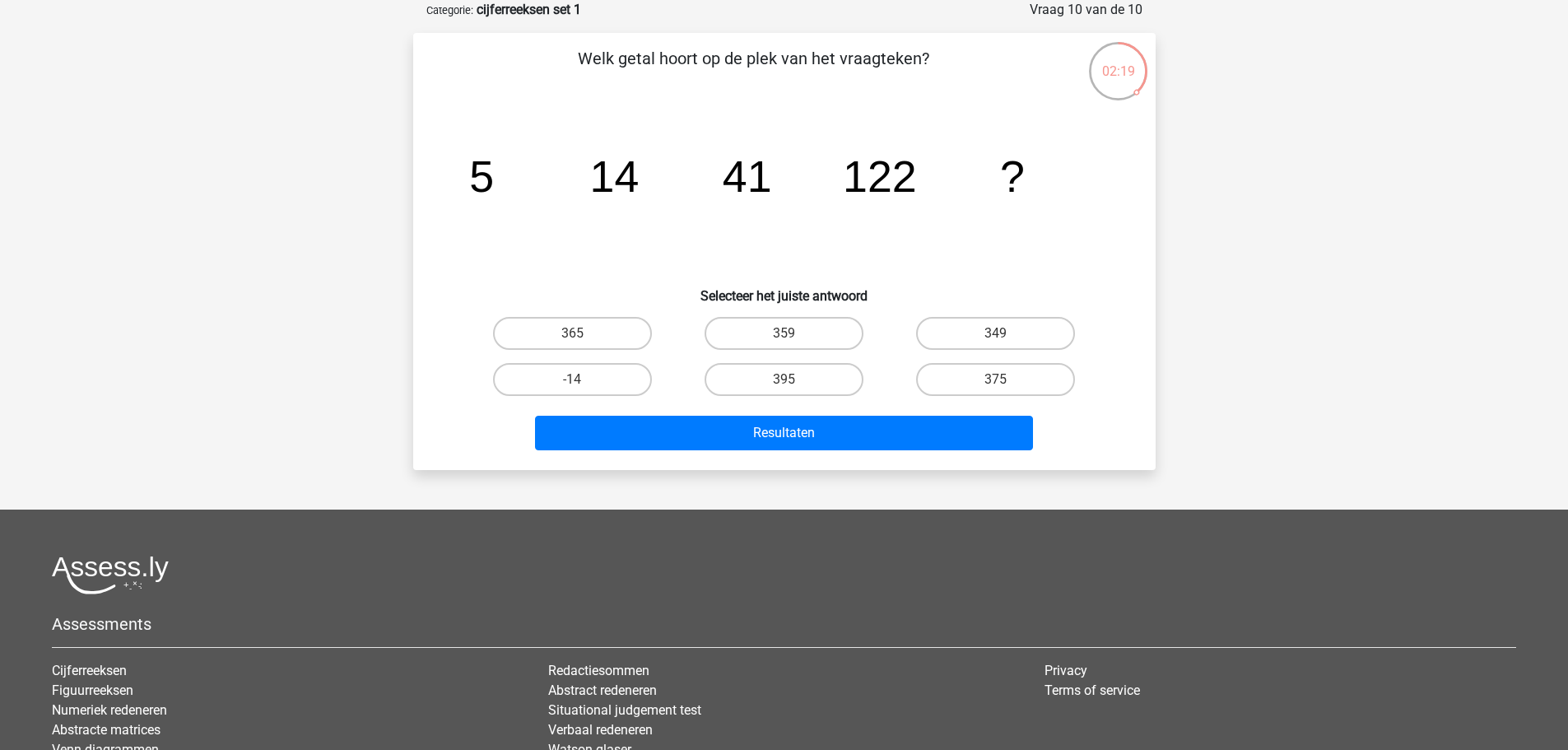
click at [734, 413] on div "Resultaten" at bounding box center [784, 429] width 690 height 54
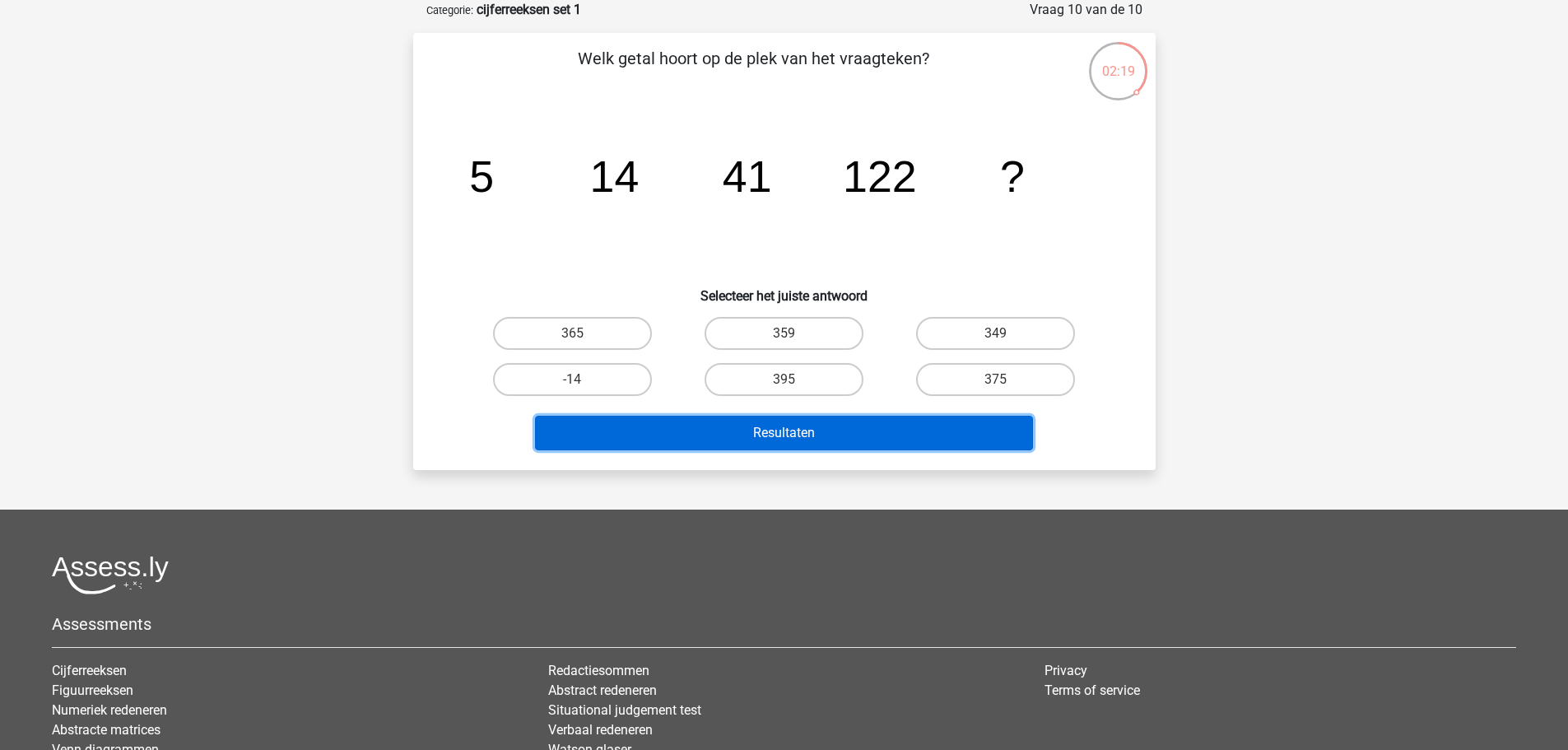
click at [736, 433] on button "Resultaten" at bounding box center [784, 433] width 497 height 35
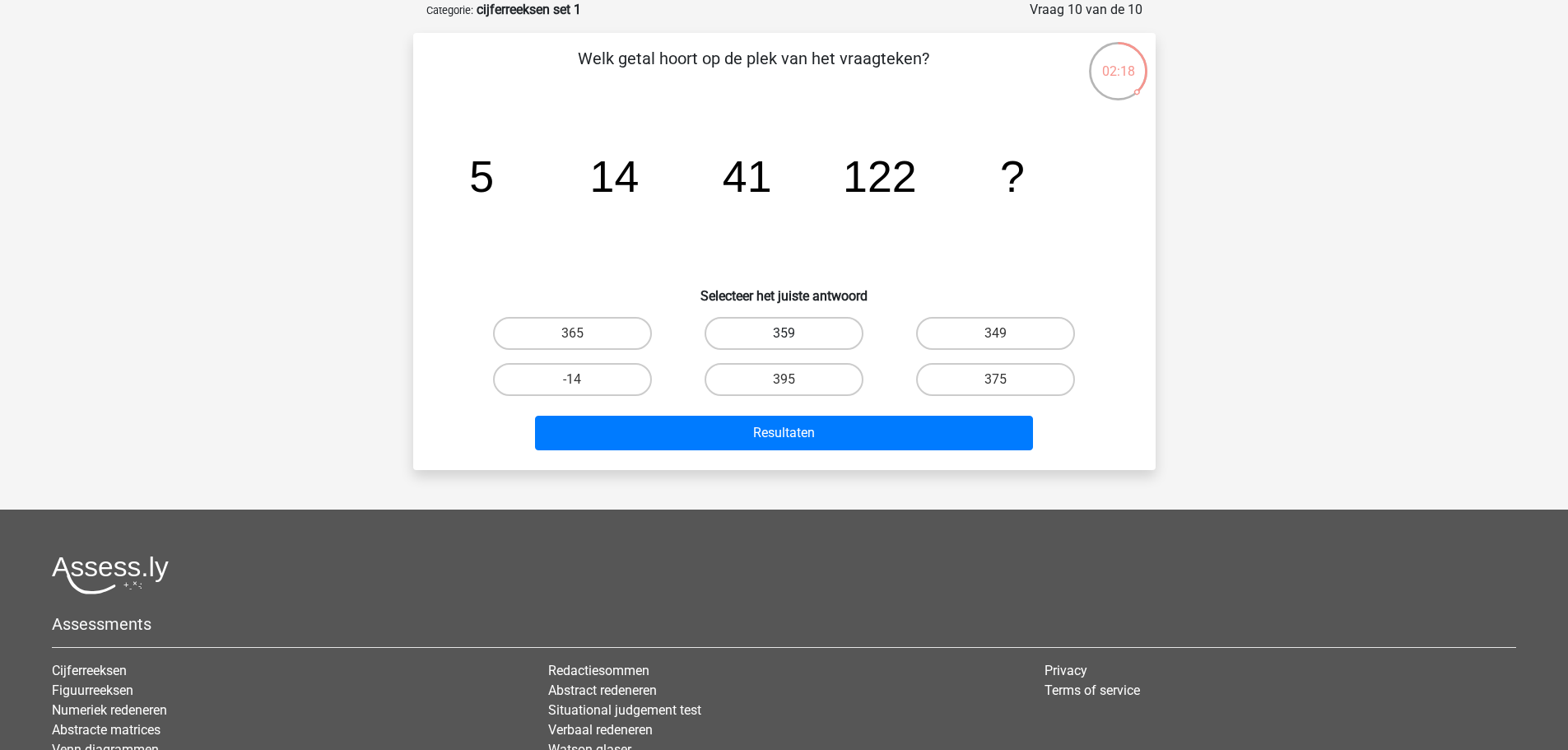
click at [746, 330] on label "359" at bounding box center [783, 333] width 158 height 33
click at [783, 333] on input "359" at bounding box center [788, 338] width 11 height 11
radio input "true"
click at [764, 411] on div "Resultaten" at bounding box center [784, 429] width 690 height 54
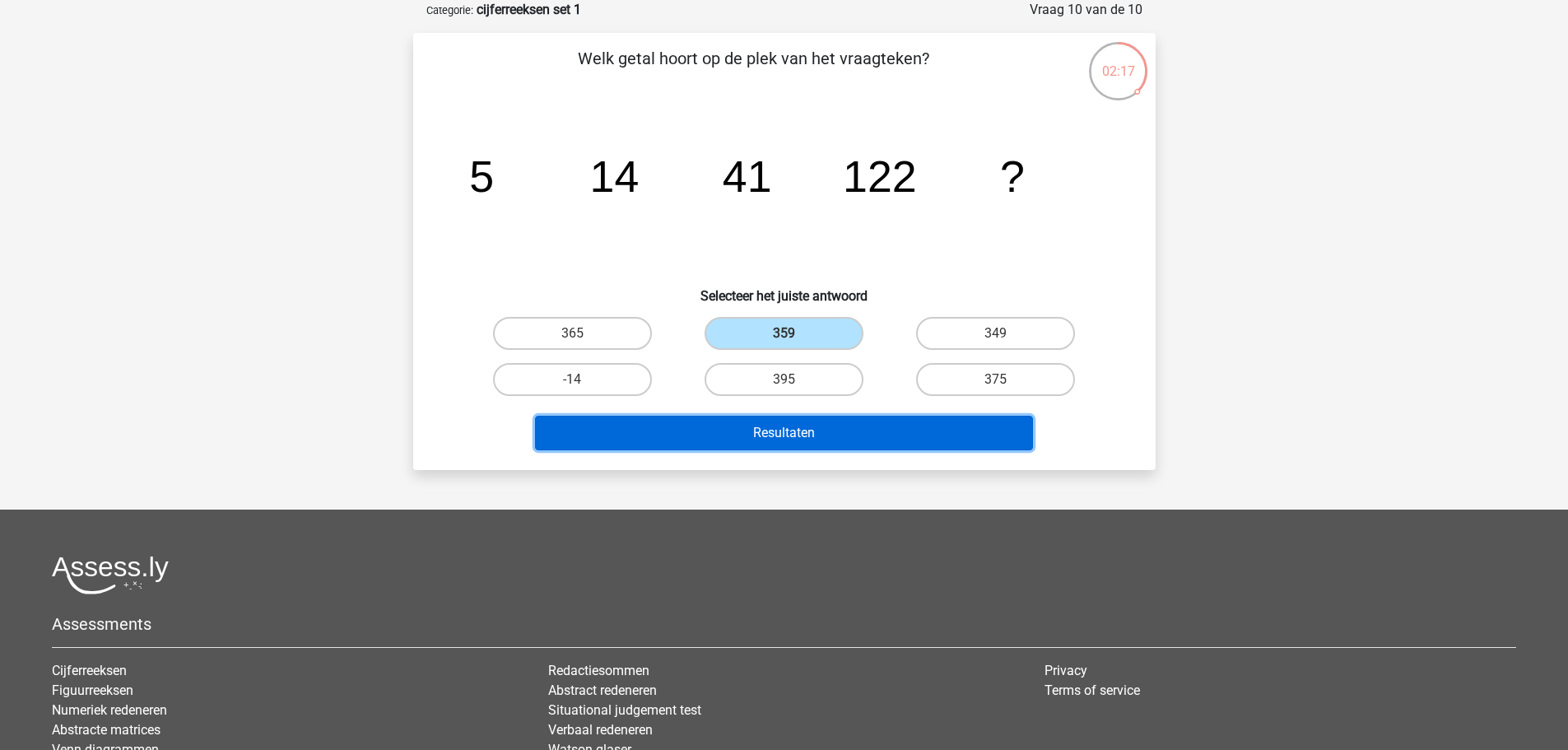
click at [767, 437] on button "Resultaten" at bounding box center [784, 433] width 497 height 35
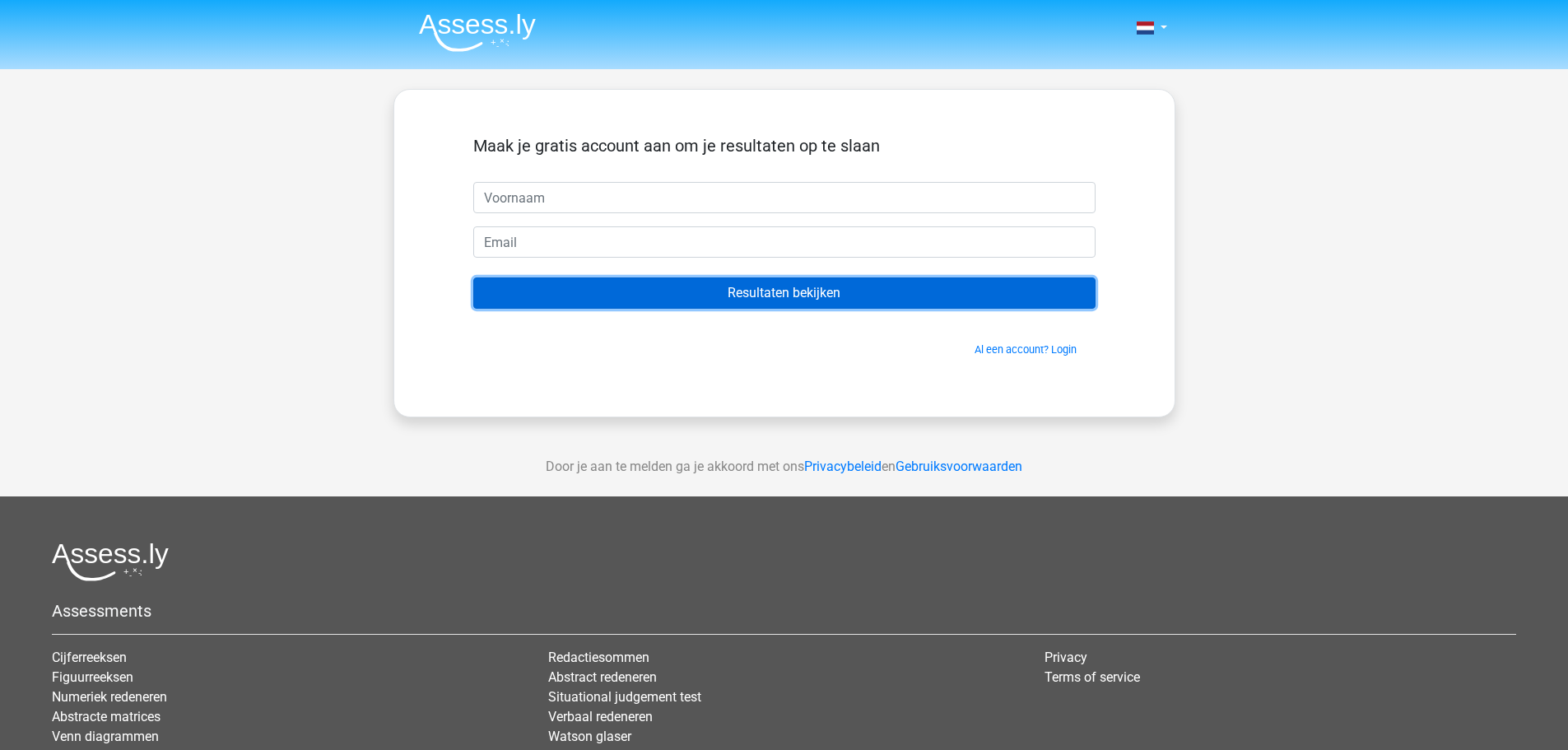
click at [836, 298] on input "Resultaten bekijken" at bounding box center [784, 292] width 622 height 31
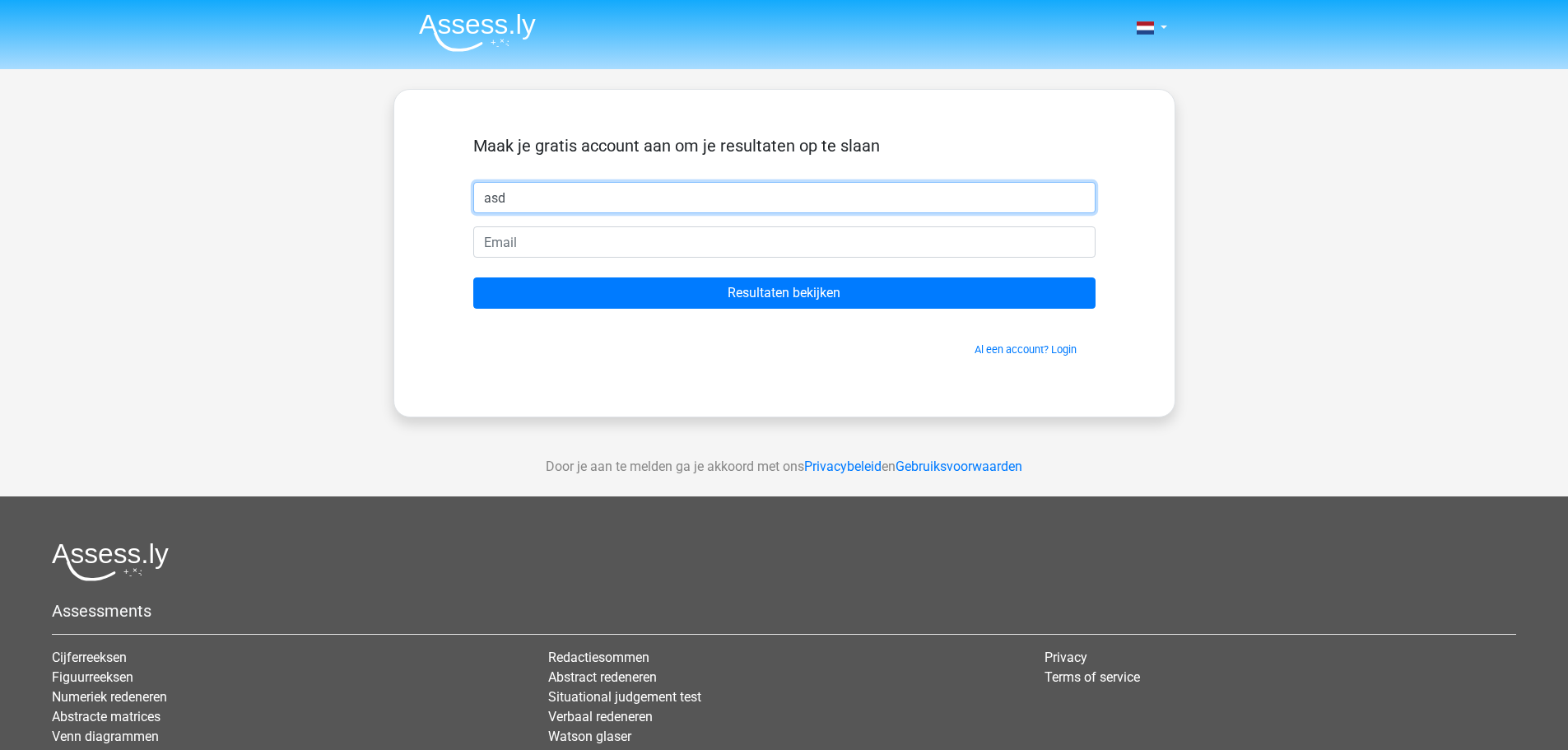
type input "asd"
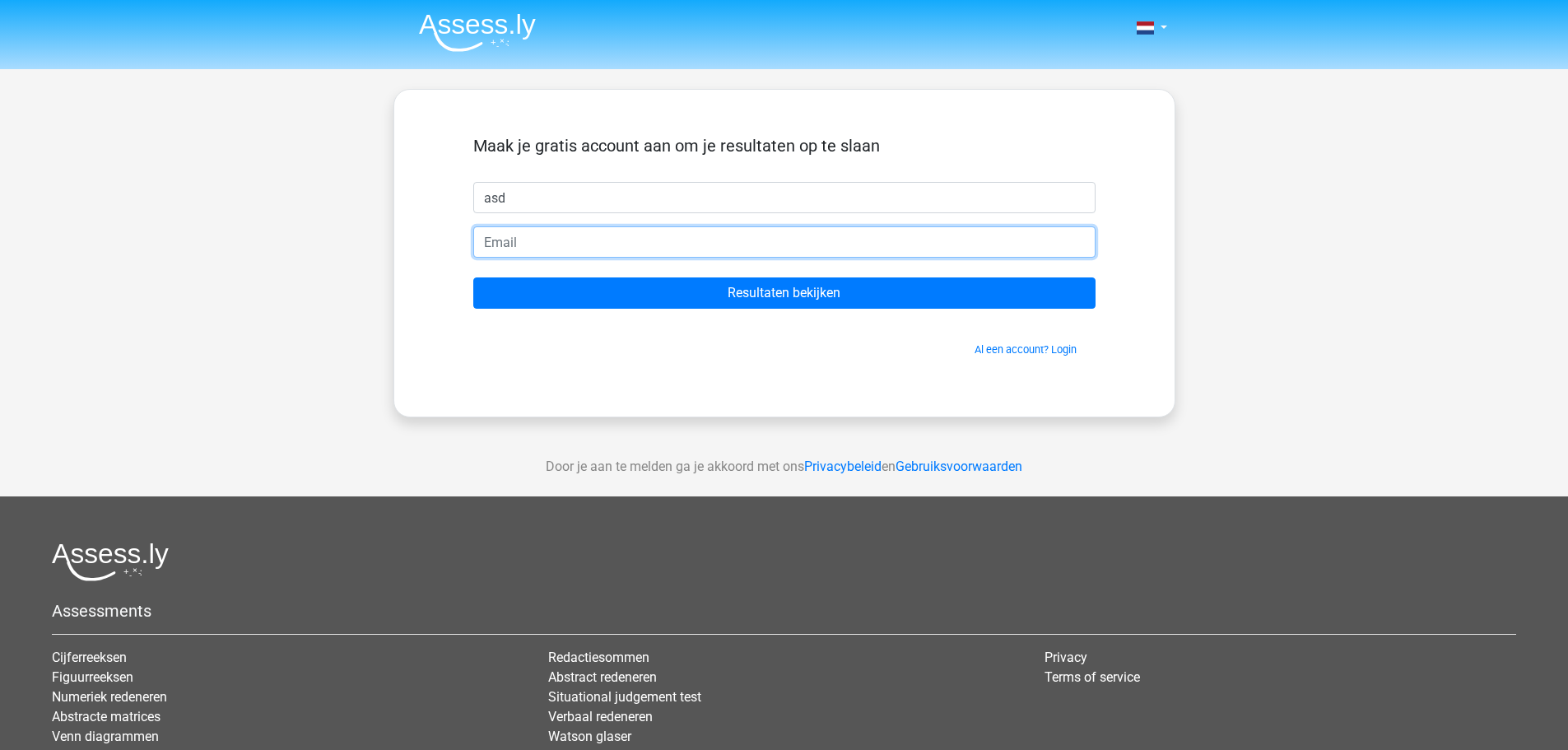
click at [603, 236] on input "email" at bounding box center [784, 242] width 622 height 31
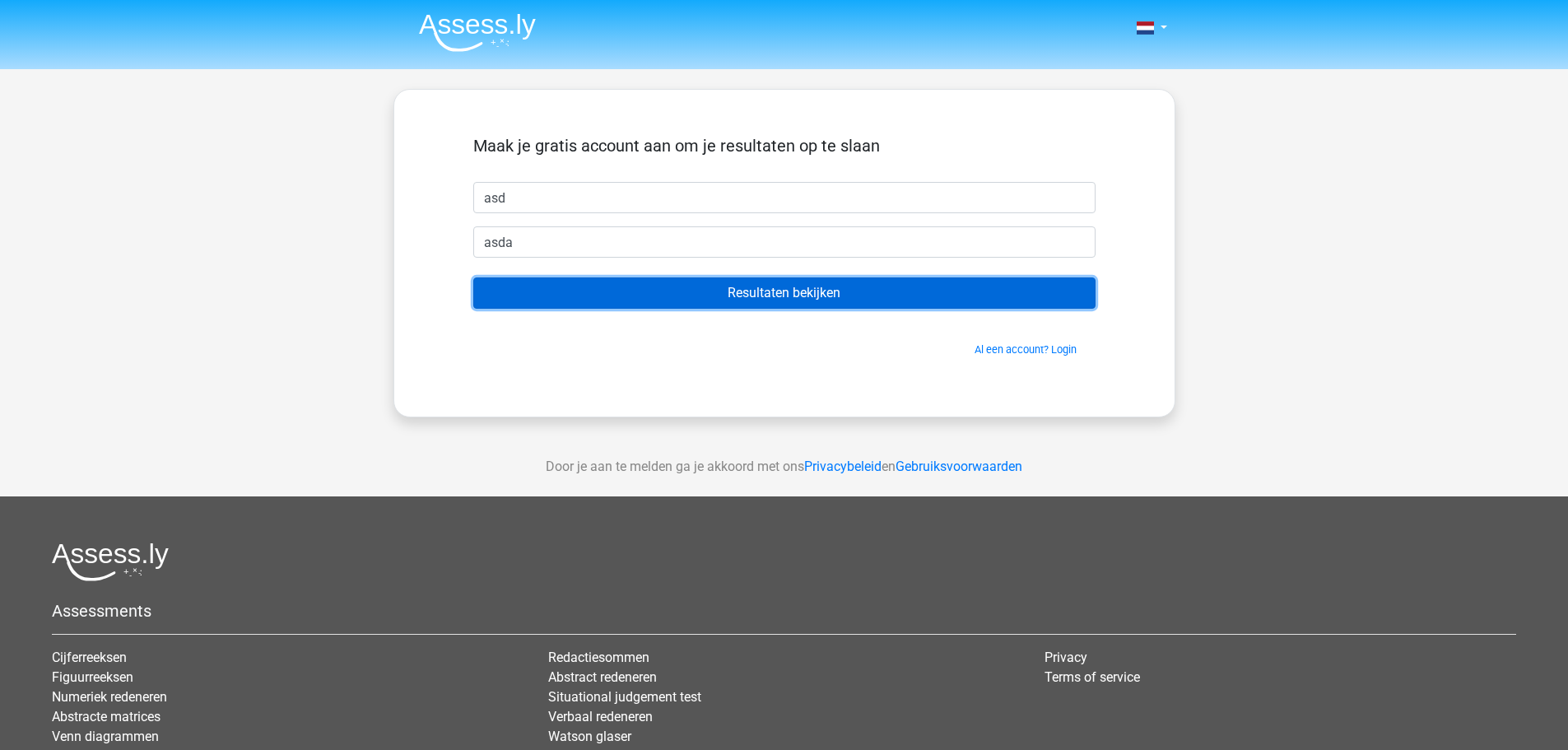
click at [606, 281] on input "Resultaten bekijken" at bounding box center [784, 292] width 622 height 31
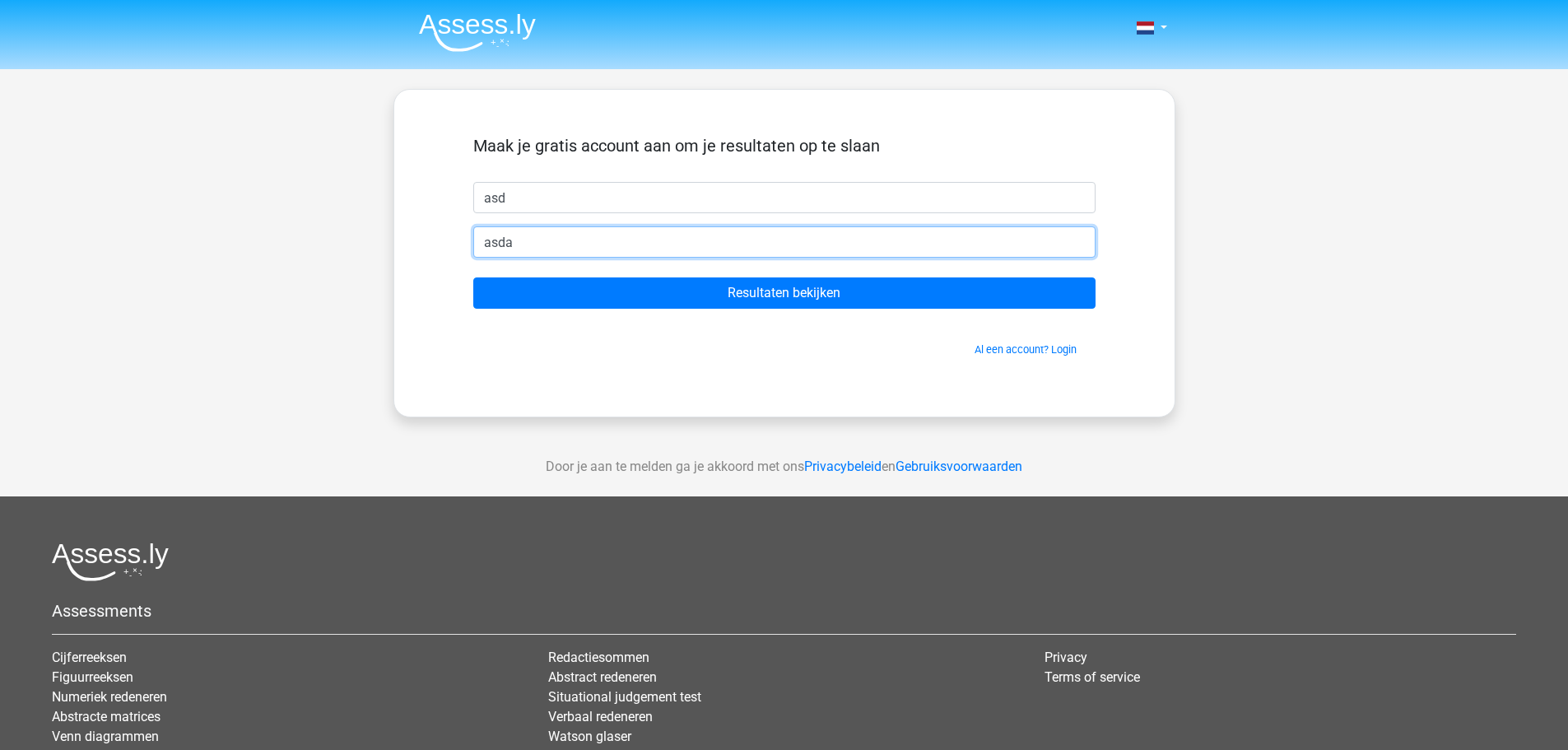
click at [602, 253] on input "asda" at bounding box center [784, 242] width 622 height 31
click at [578, 245] on input "asda" at bounding box center [784, 242] width 622 height 31
type input "asda@asd.gd"
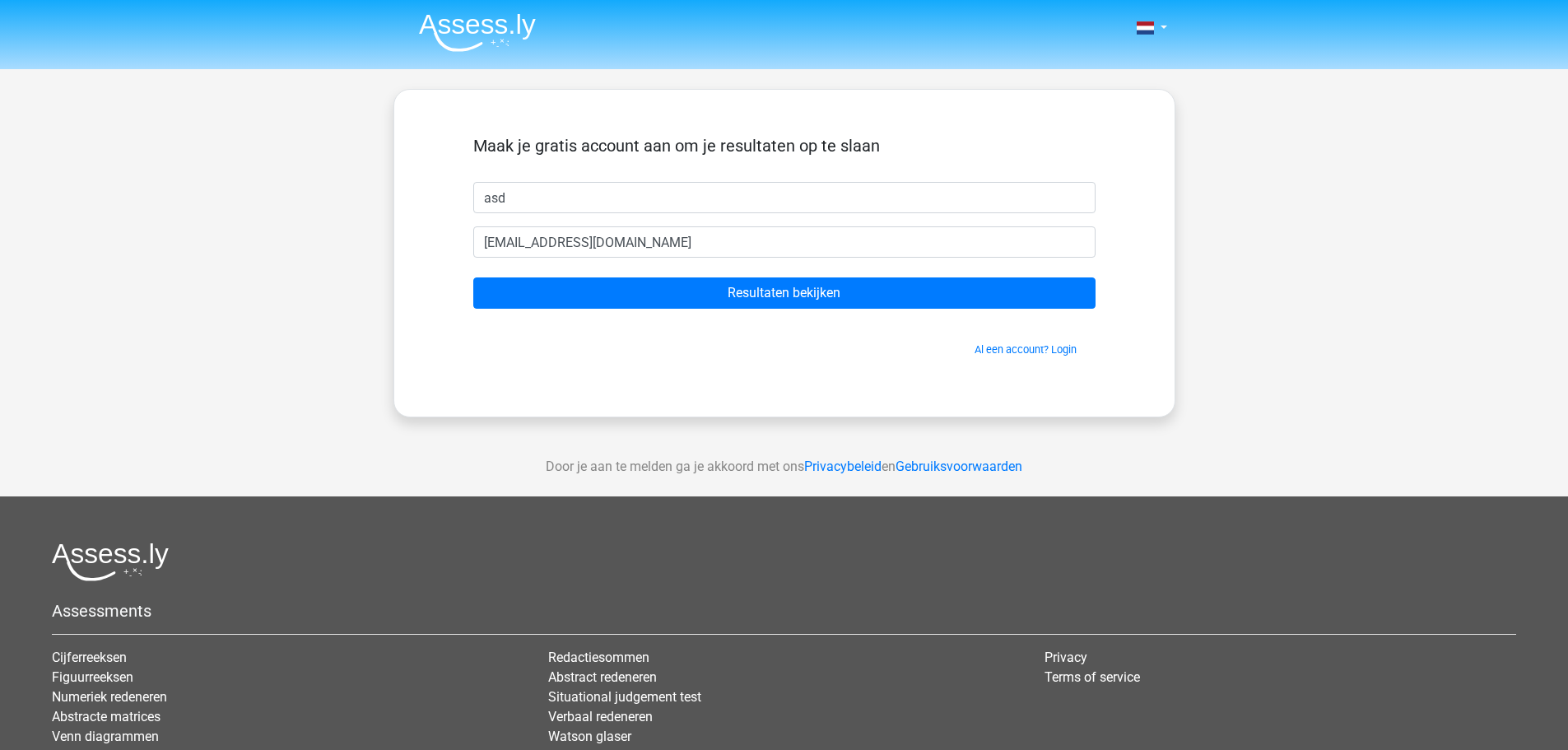
click at [585, 277] on form "Maak je gratis account aan om je resultaten op te slaan asd asda@asd.gd Resulta…" at bounding box center [784, 247] width 622 height 222
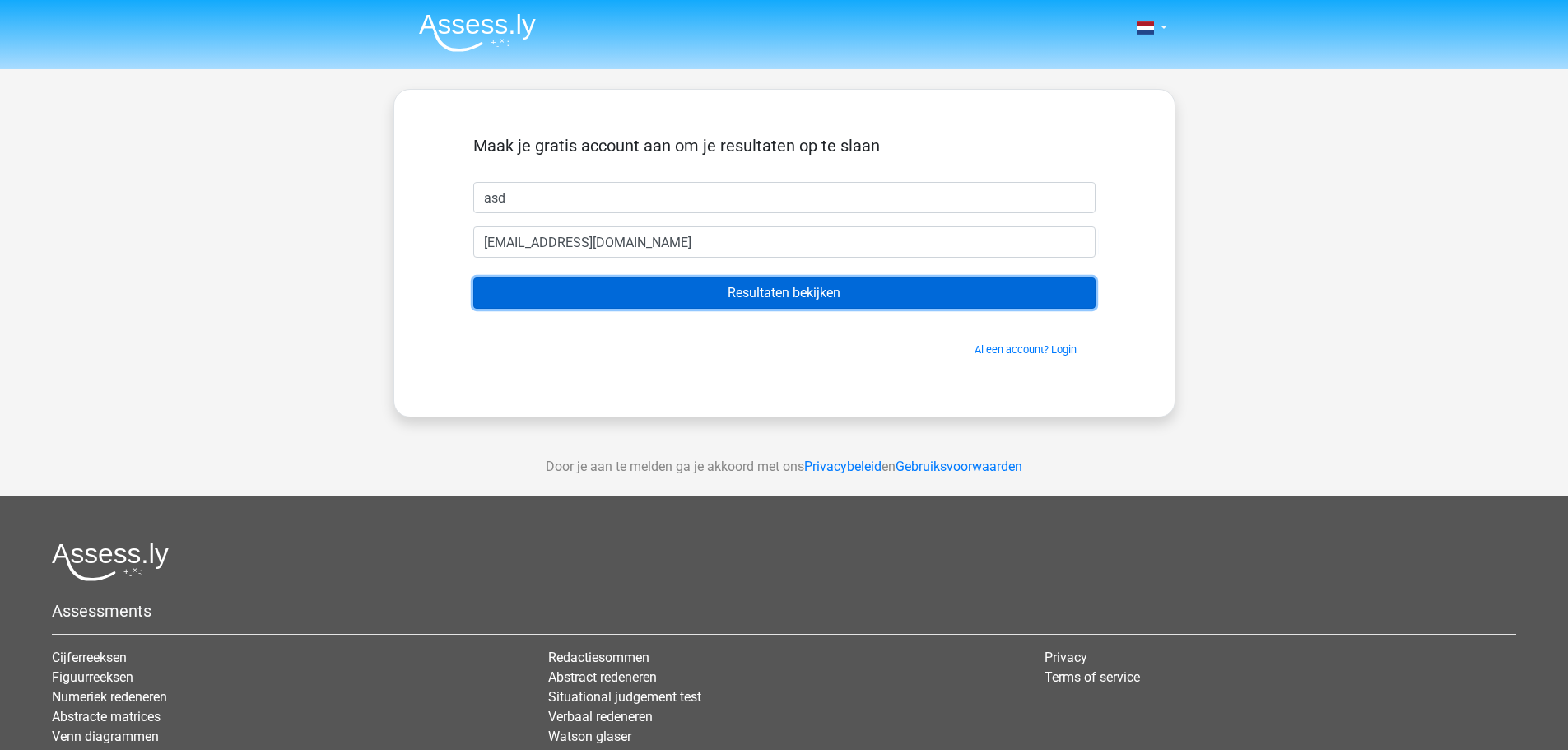
click at [588, 290] on input "Resultaten bekijken" at bounding box center [784, 292] width 622 height 31
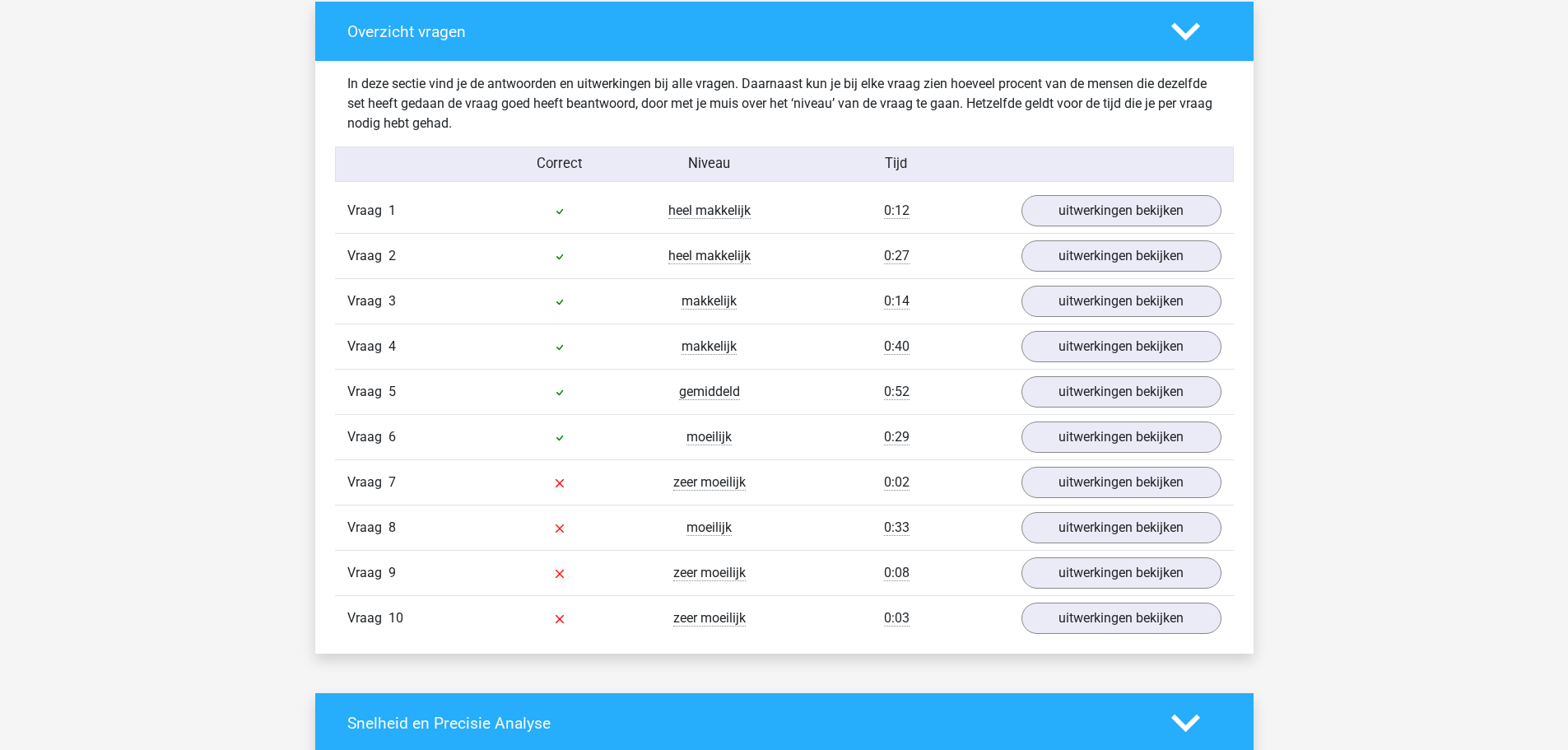
scroll to position [1316, 0]
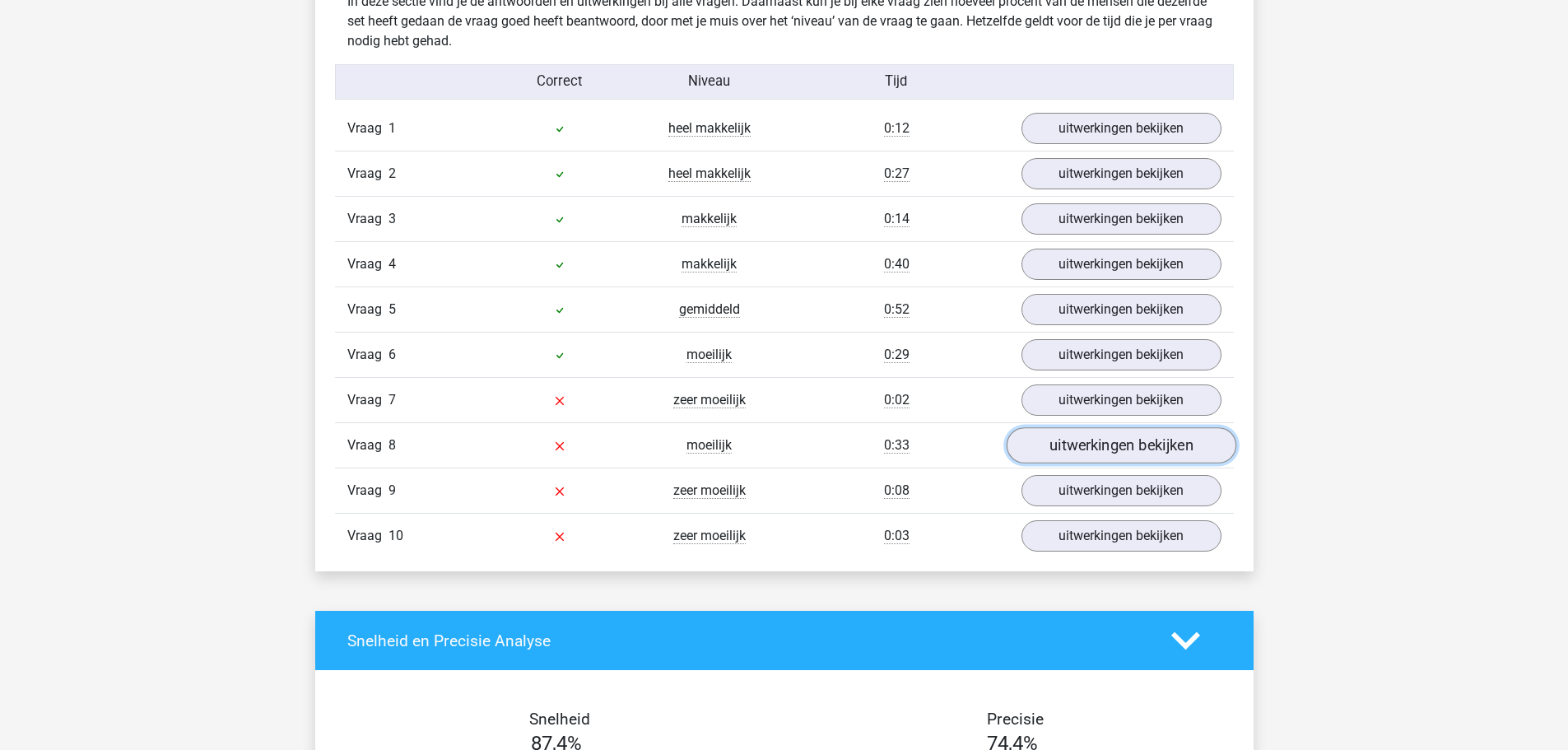
click at [1092, 457] on link "uitwerkingen bekijken" at bounding box center [1120, 445] width 229 height 36
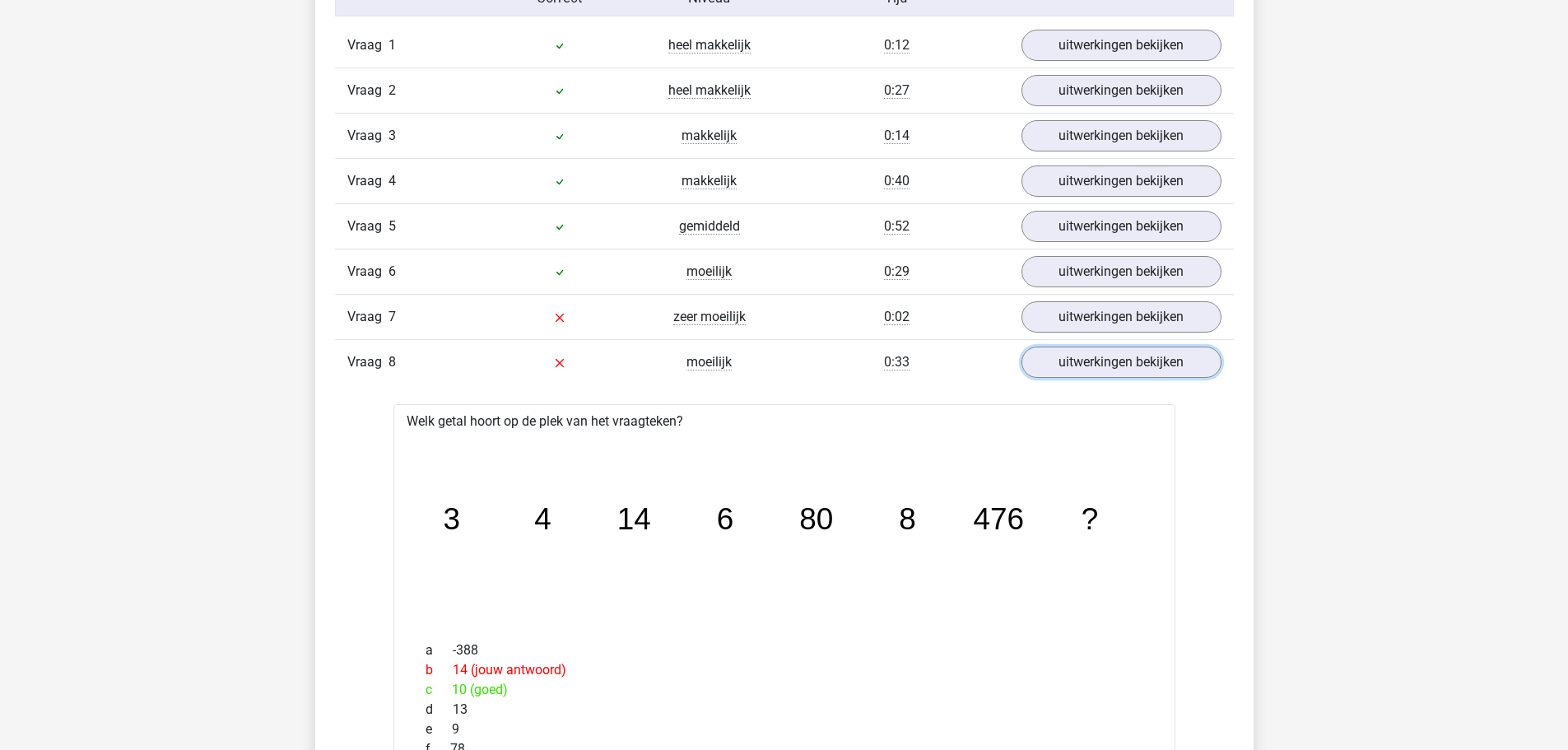
scroll to position [1399, 0]
click at [1115, 235] on link "uitwerkingen bekijken" at bounding box center [1120, 227] width 229 height 36
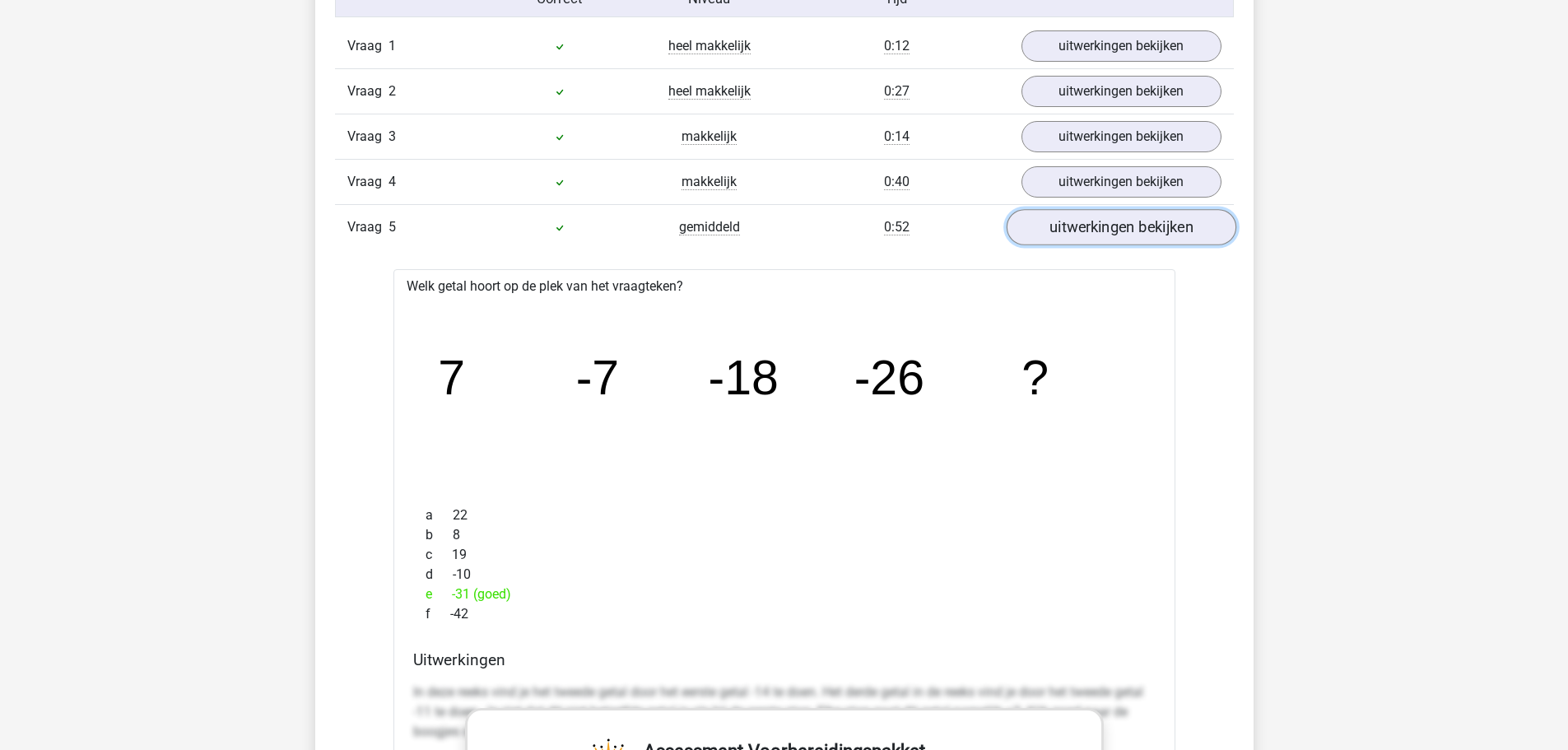
click at [1115, 235] on link "uitwerkingen bekijken" at bounding box center [1120, 227] width 229 height 36
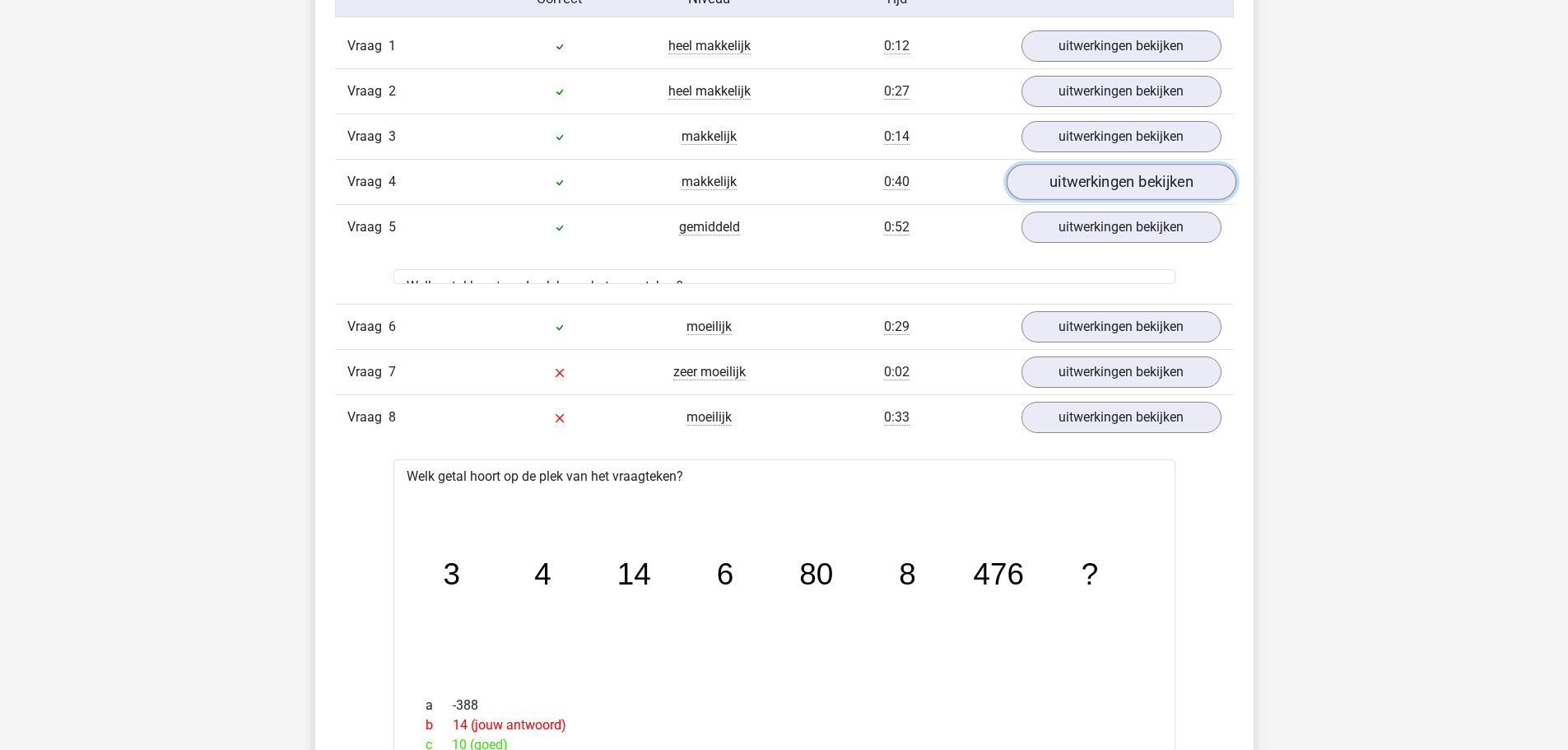
click at [1106, 167] on link "uitwerkingen bekijken" at bounding box center [1120, 182] width 229 height 36
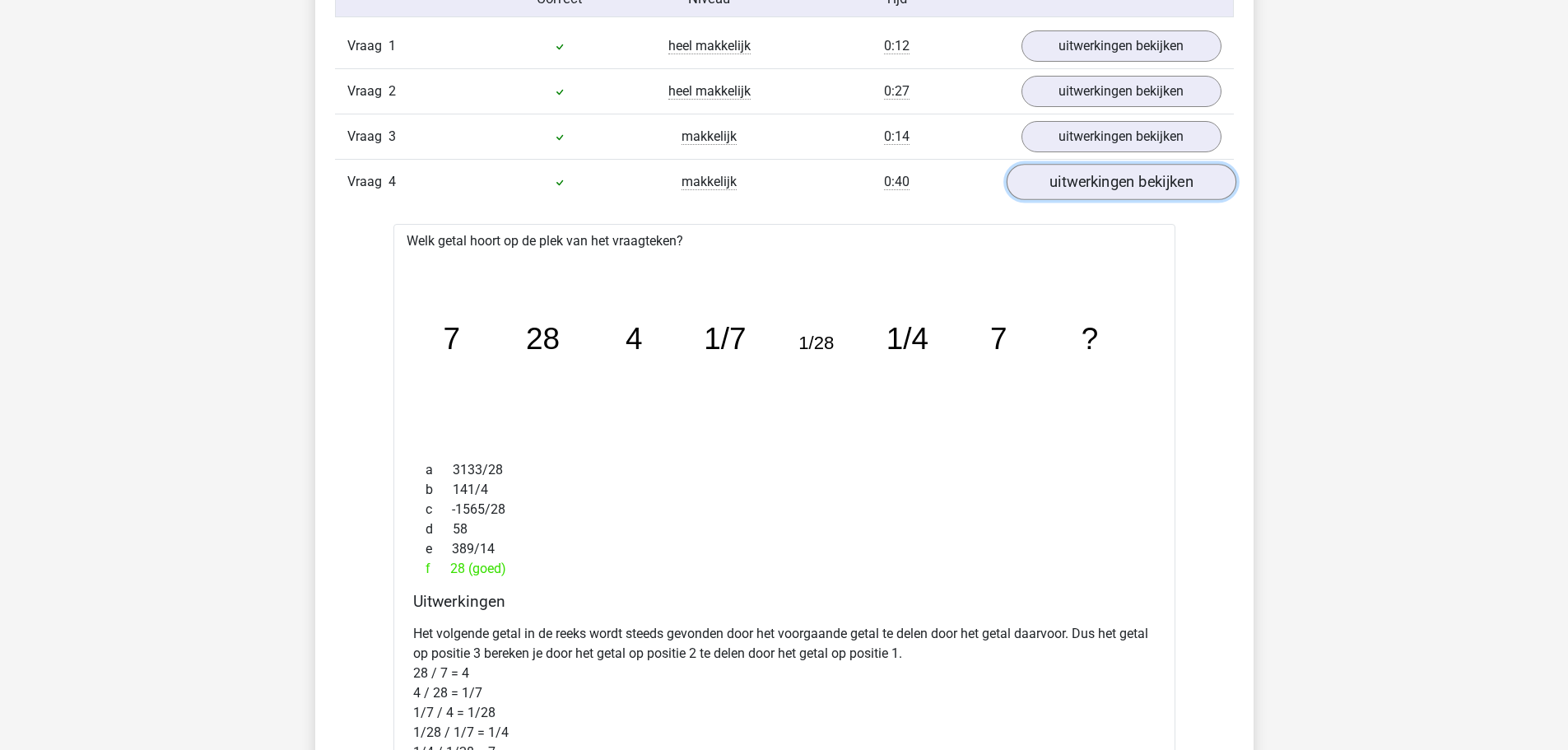
click at [1106, 173] on link "uitwerkingen bekijken" at bounding box center [1120, 182] width 229 height 36
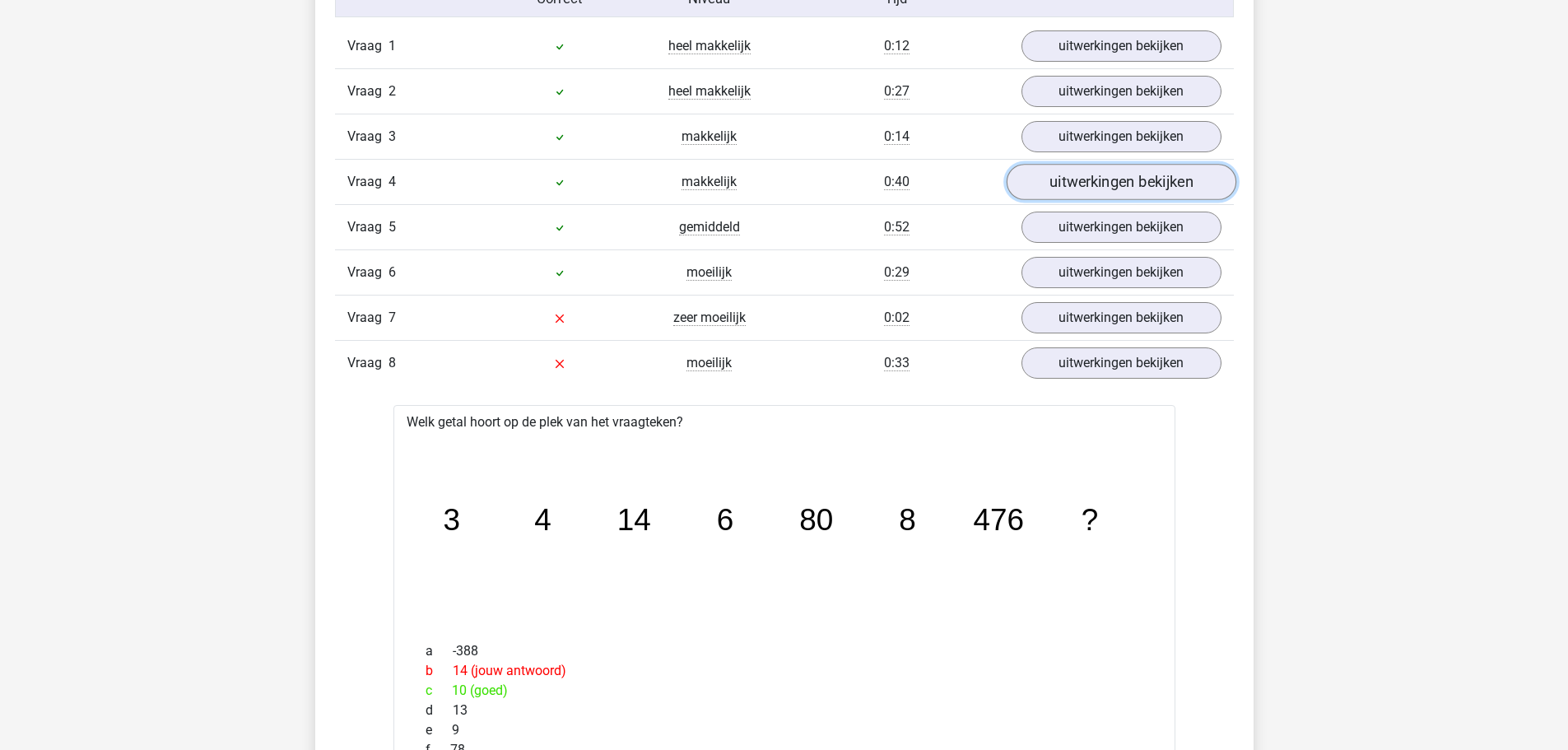
click at [1089, 174] on link "uitwerkingen bekijken" at bounding box center [1120, 182] width 229 height 36
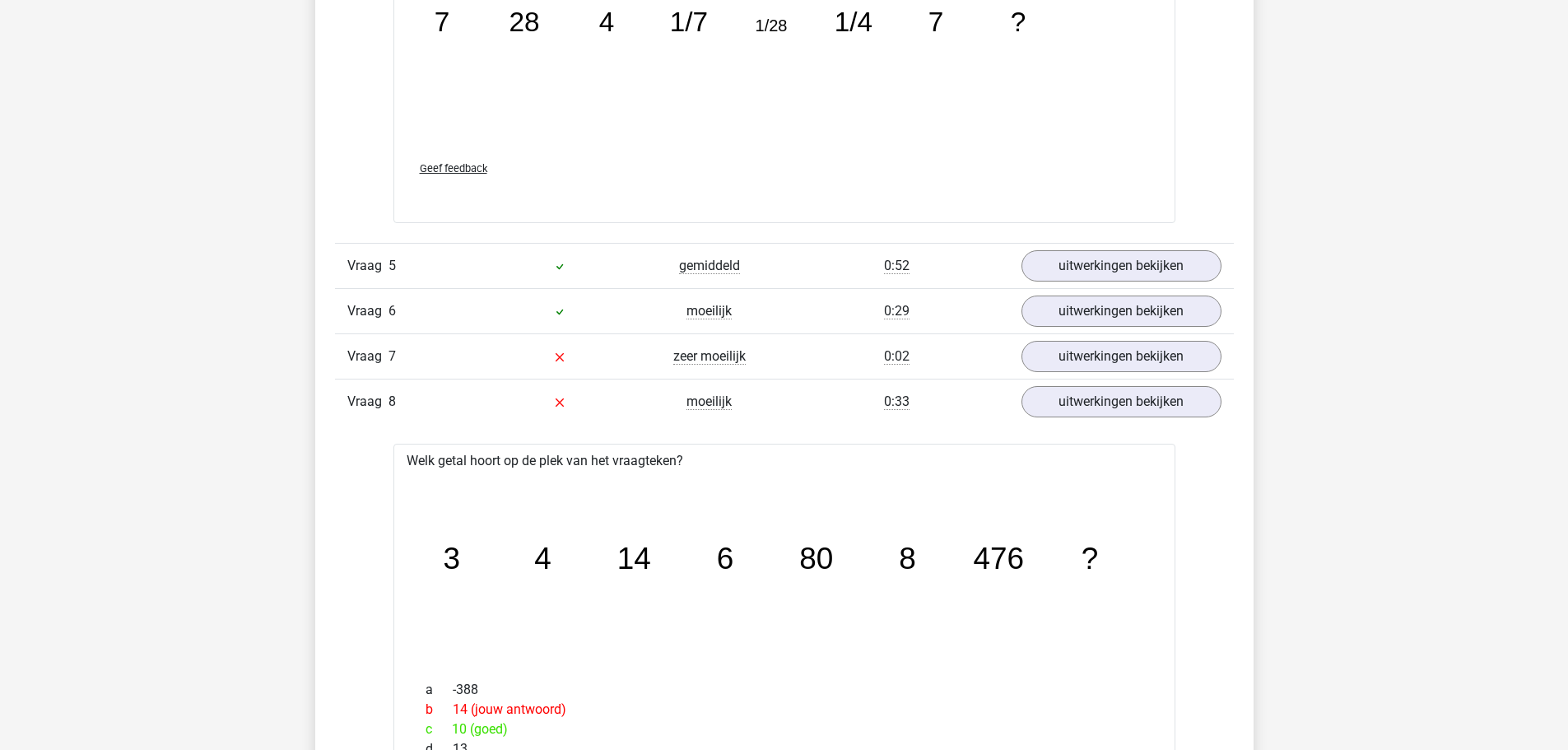
scroll to position [2222, 0]
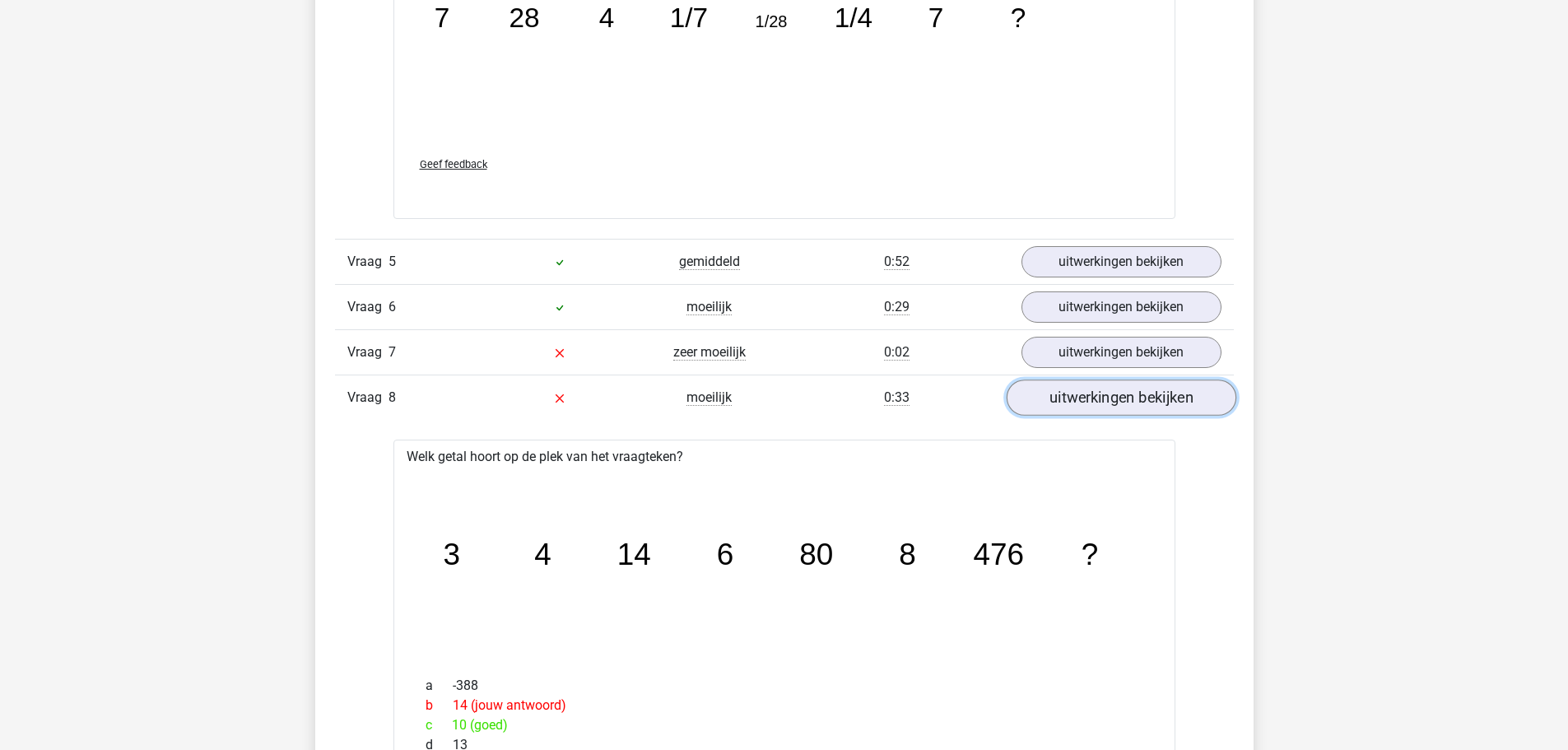
click at [1095, 404] on link "uitwerkingen bekijken" at bounding box center [1120, 396] width 229 height 36
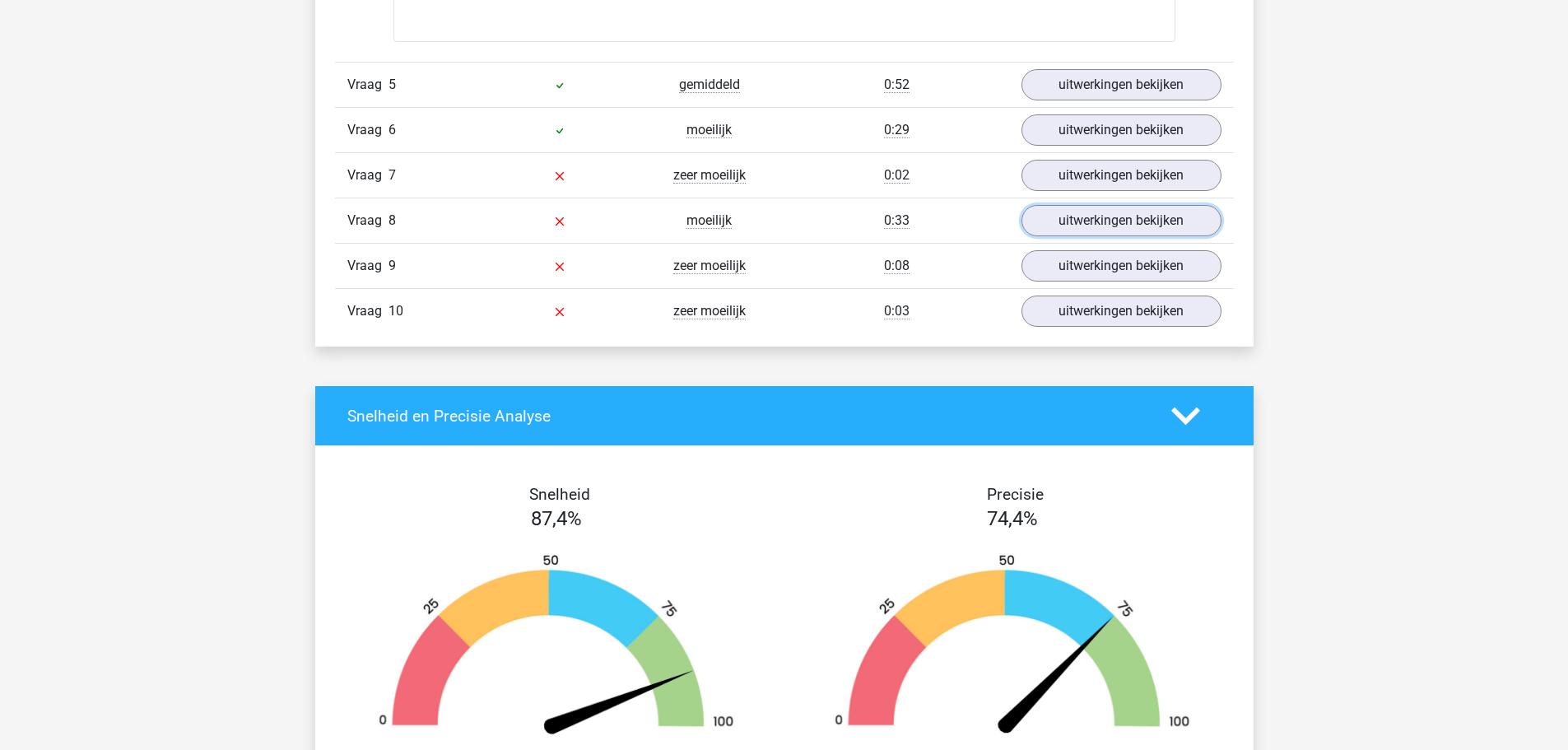
scroll to position [2386, 0]
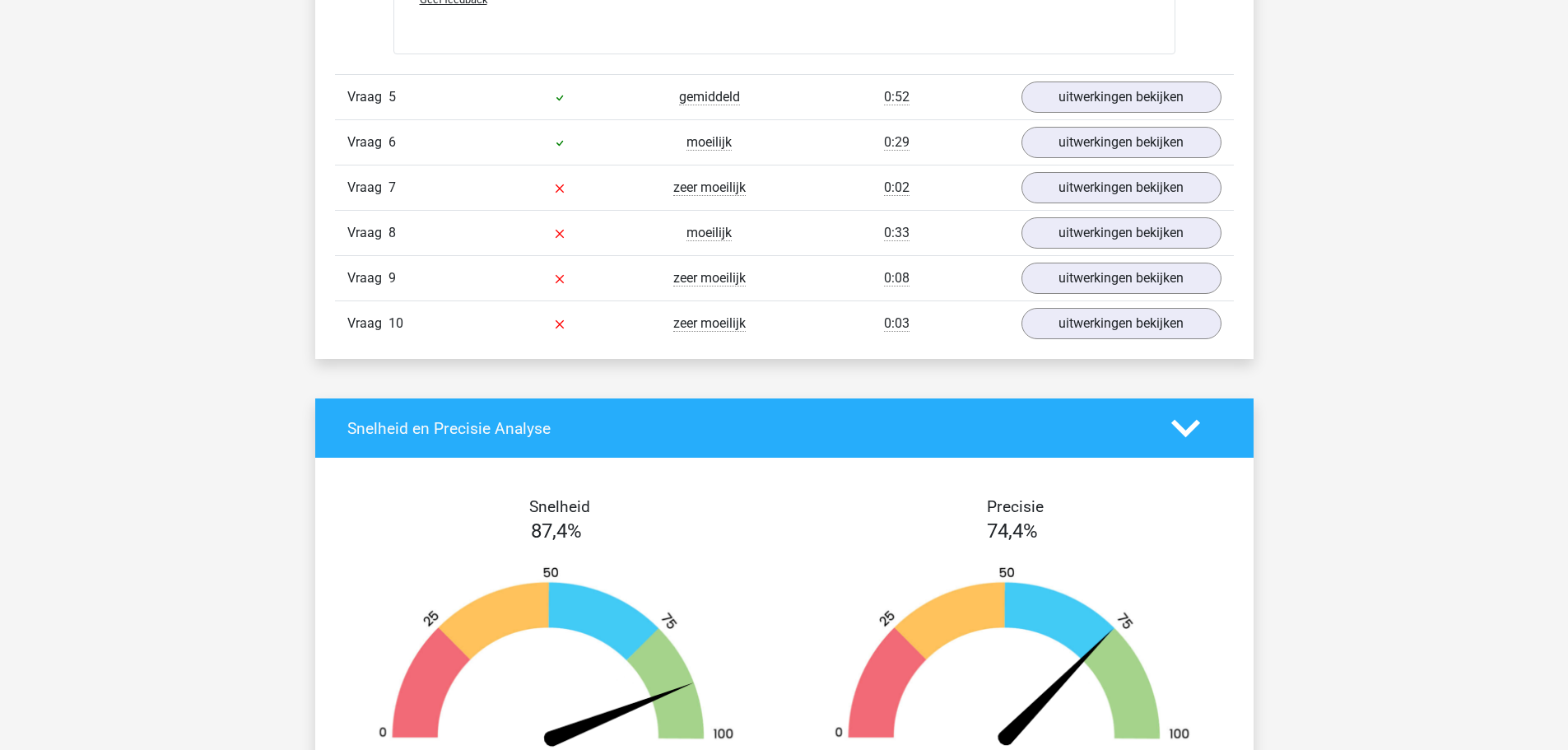
click at [1050, 342] on div "Vraag 10 zeer moeilijk 0:03 uitwerkingen bekijken" at bounding box center [784, 323] width 899 height 46
click at [1051, 325] on link "uitwerkingen bekijken" at bounding box center [1120, 323] width 229 height 36
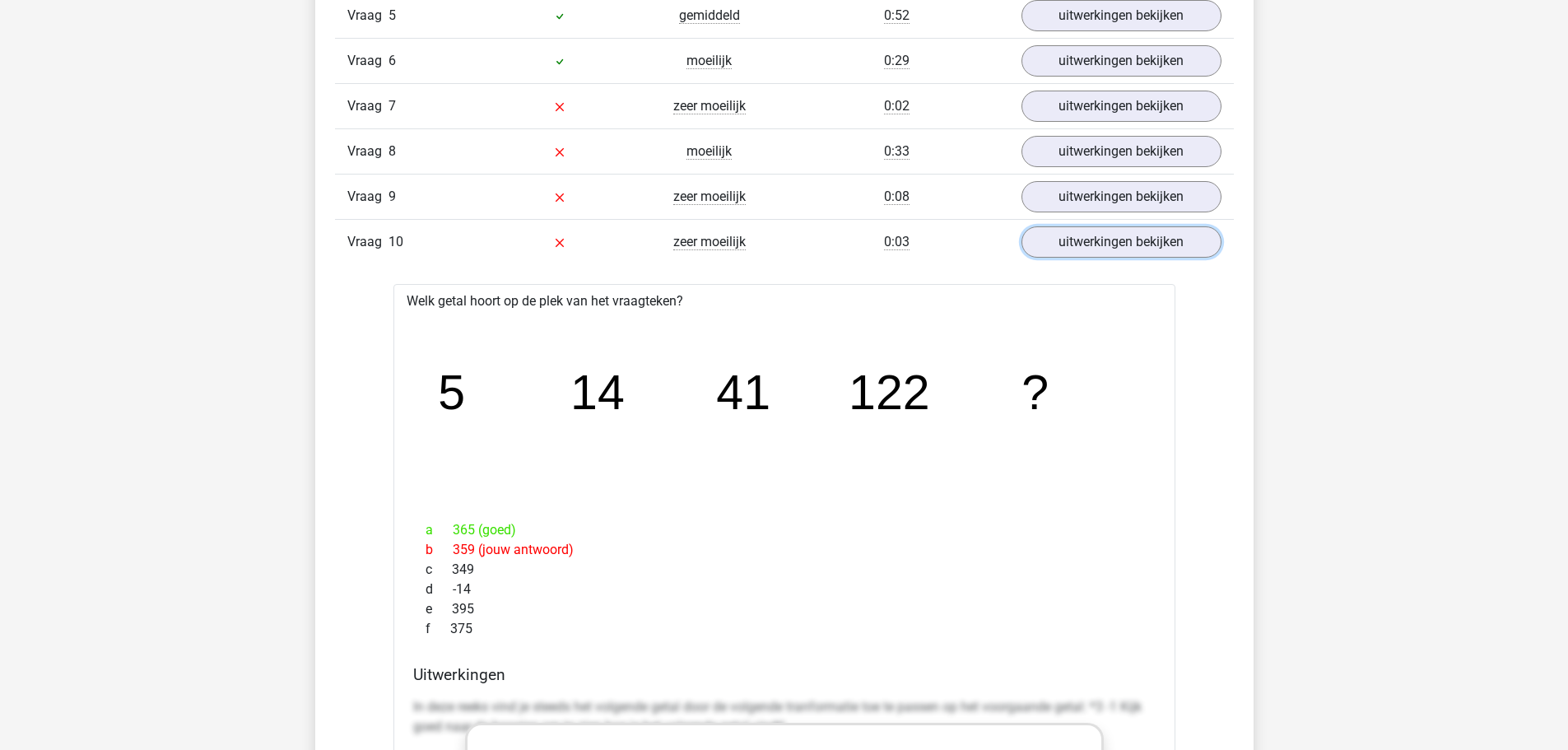
scroll to position [2469, 0]
click at [1088, 207] on link "uitwerkingen bekijken" at bounding box center [1120, 195] width 229 height 36
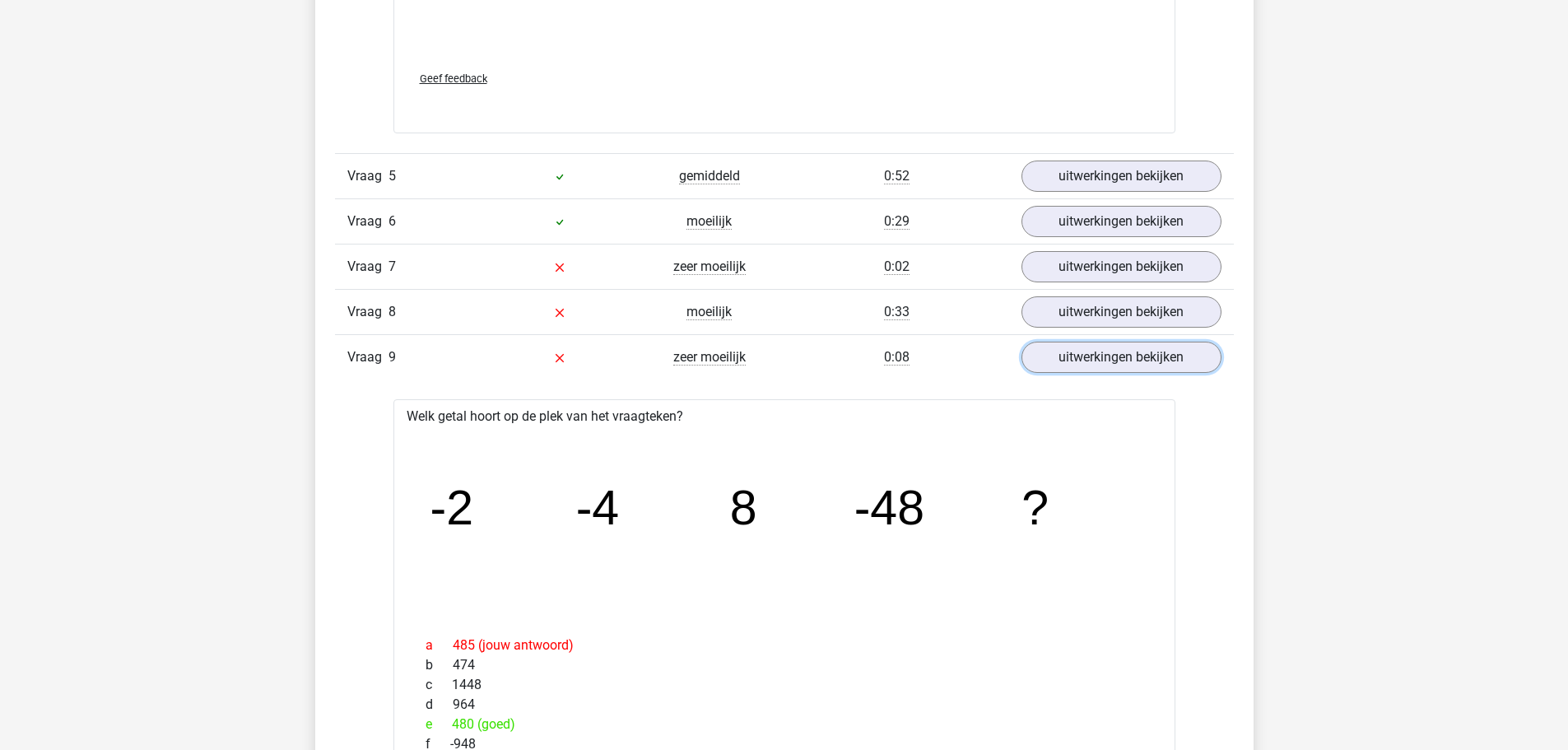
scroll to position [2304, 0]
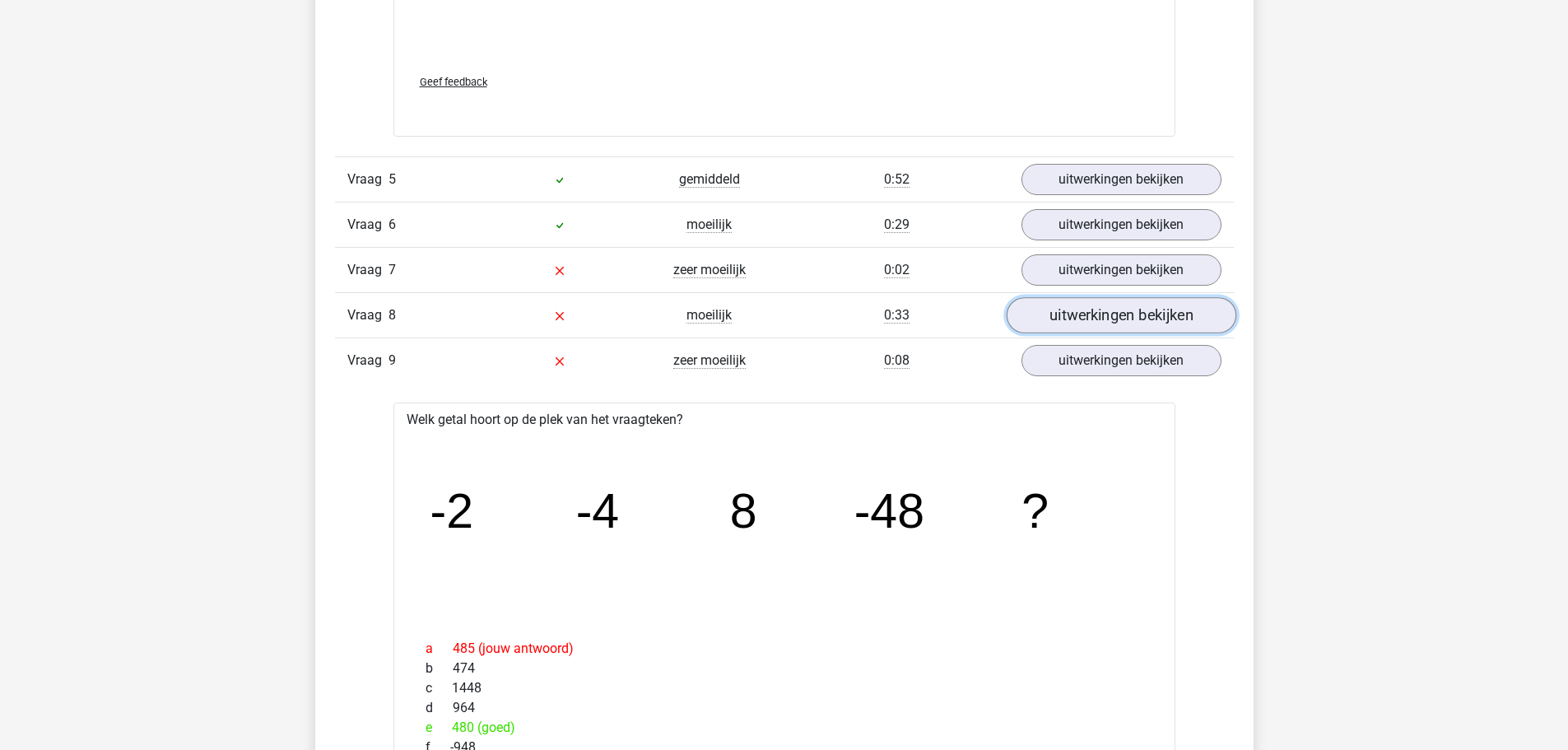
click at [1095, 307] on link "uitwerkingen bekijken" at bounding box center [1120, 315] width 229 height 36
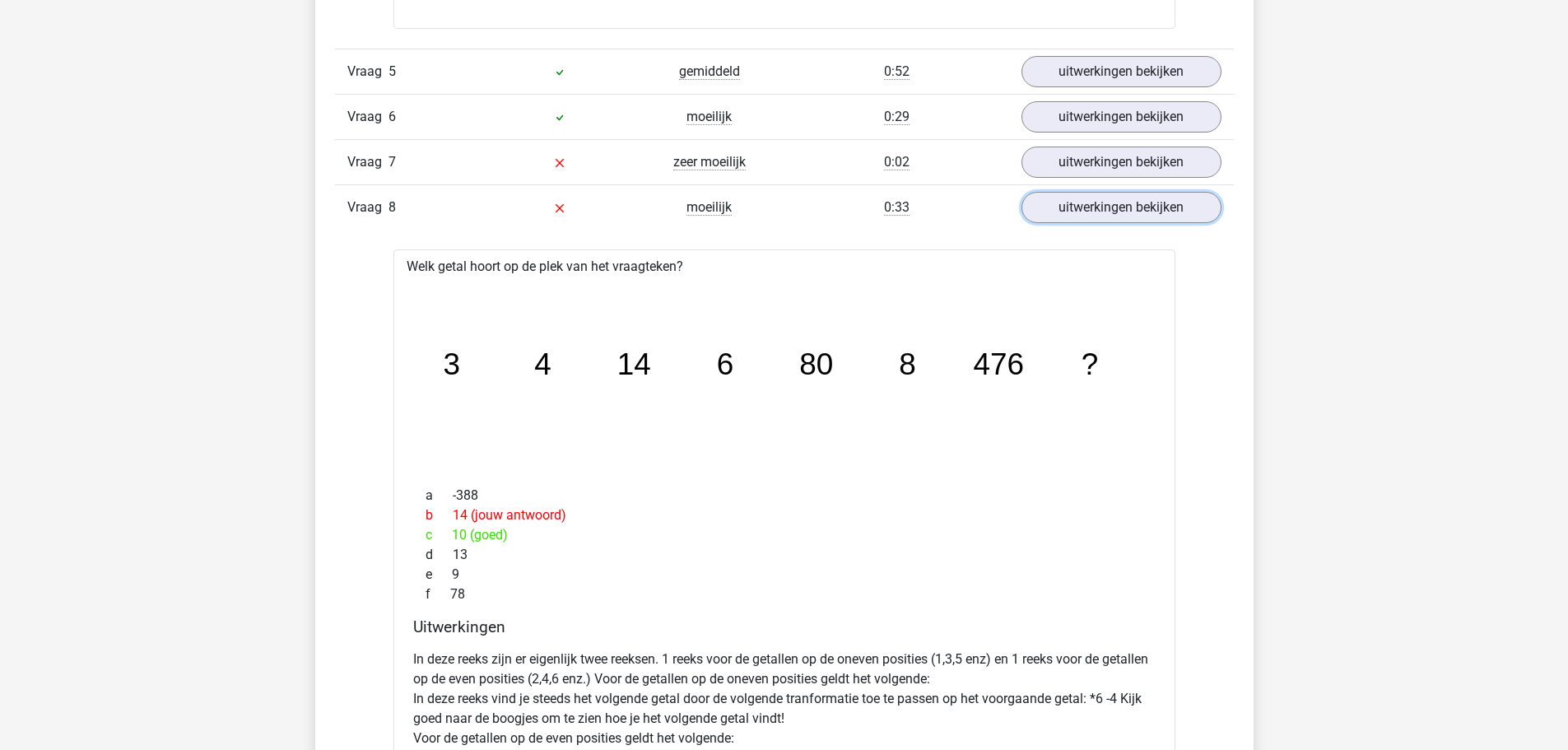
scroll to position [2386, 0]
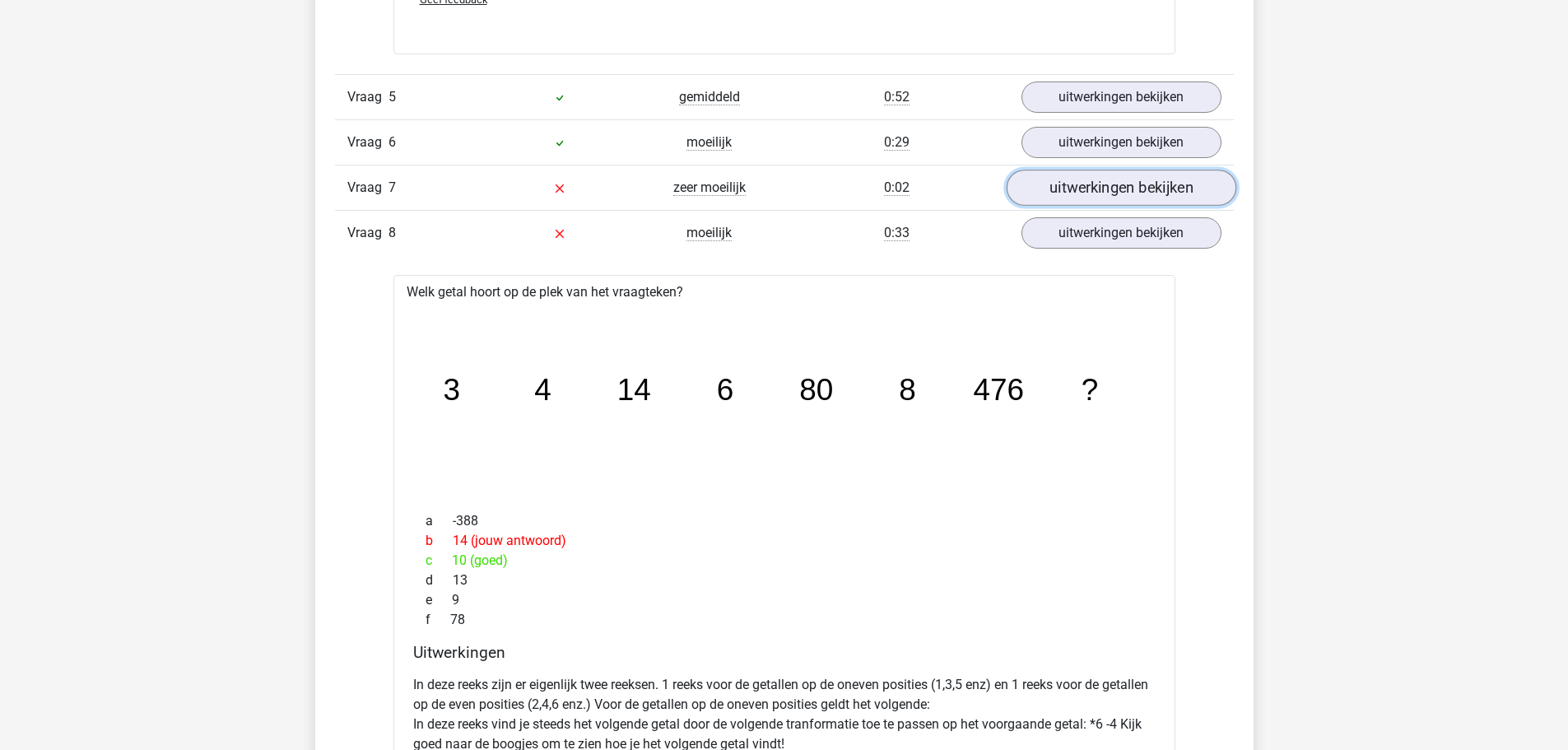
click at [1087, 179] on link "uitwerkingen bekijken" at bounding box center [1120, 187] width 229 height 36
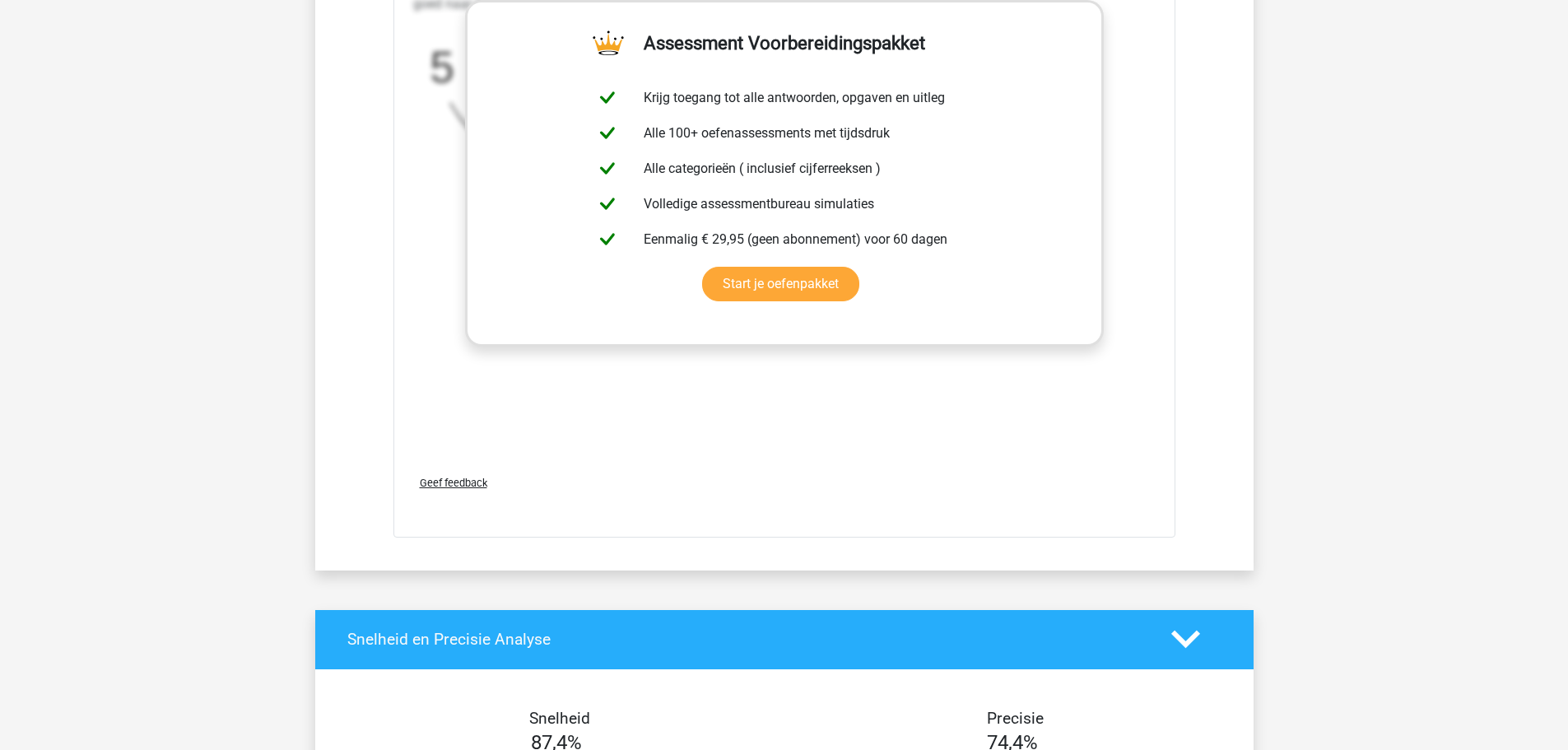
scroll to position [7566, 0]
